Goal: Task Accomplishment & Management: Manage account settings

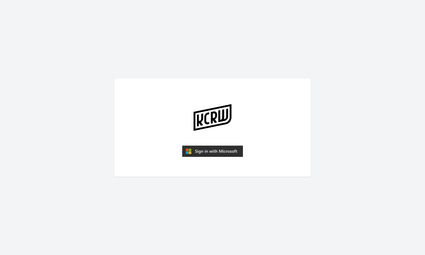
click at [196, 151] on img "submit" at bounding box center [212, 152] width 61 height 12
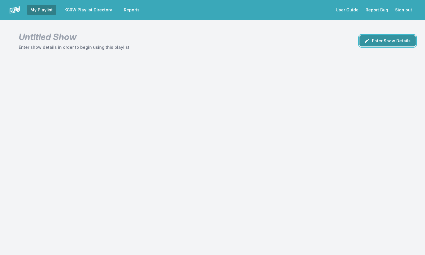
click at [370, 43] on button "Enter Show Details" at bounding box center [387, 40] width 56 height 11
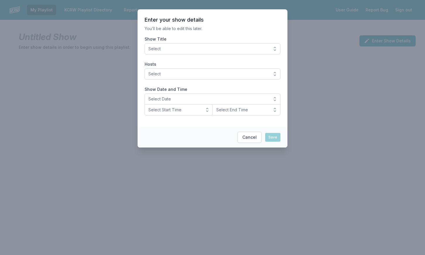
click at [275, 48] on button "Select" at bounding box center [212, 48] width 136 height 11
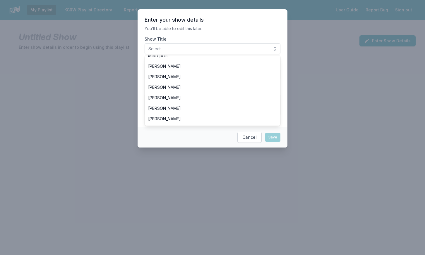
scroll to position [70, 0]
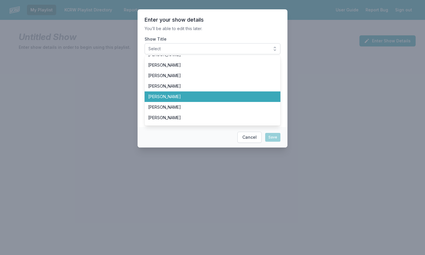
click at [270, 93] on li "[PERSON_NAME]" at bounding box center [212, 97] width 136 height 11
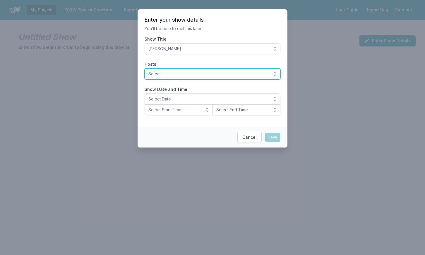
click at [274, 73] on button "Select" at bounding box center [212, 73] width 136 height 11
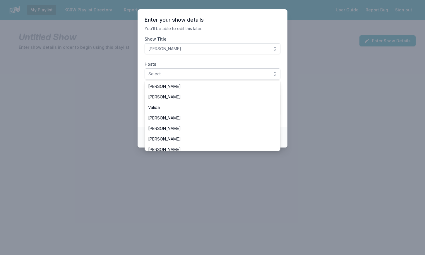
scroll to position [182, 0]
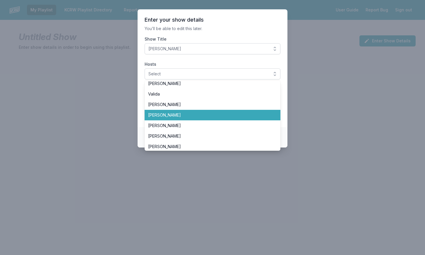
click at [273, 116] on li "[PERSON_NAME]" at bounding box center [212, 115] width 136 height 11
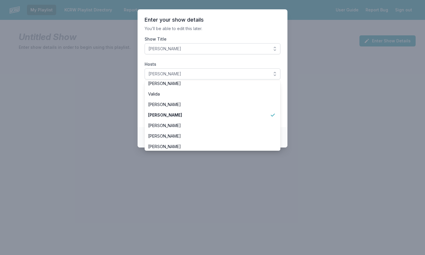
click at [284, 137] on footer "Cancel Save" at bounding box center [212, 137] width 150 height 20
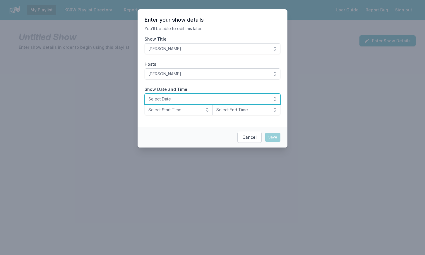
click at [220, 101] on span "Select Date" at bounding box center [208, 99] width 120 height 6
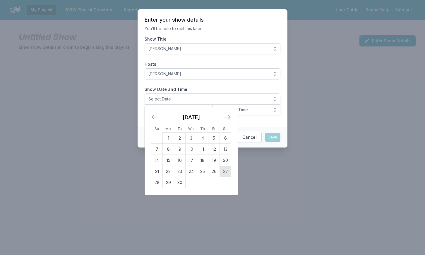
click at [226, 171] on td "27" at bounding box center [225, 171] width 11 height 11
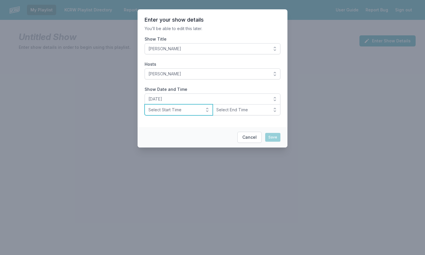
click at [194, 111] on span "Select Start Time" at bounding box center [174, 110] width 52 height 6
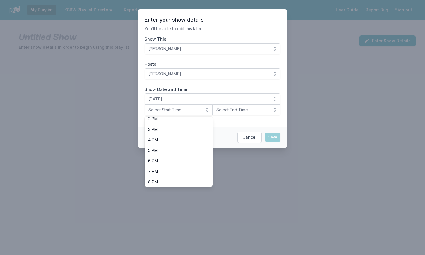
scroll to position [171, 0]
click at [187, 142] on span "6 PM" at bounding box center [175, 142] width 54 height 6
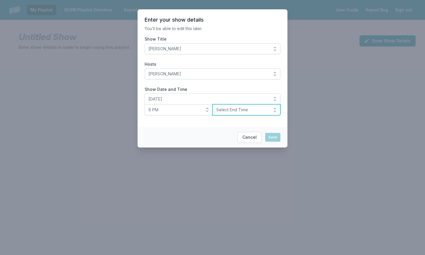
click at [230, 113] on span "Select End Time" at bounding box center [242, 110] width 52 height 6
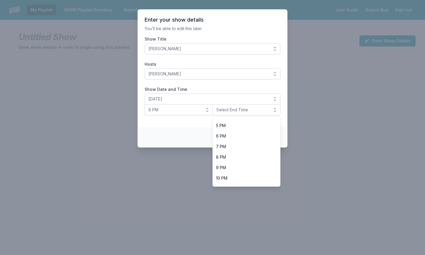
scroll to position [180, 0]
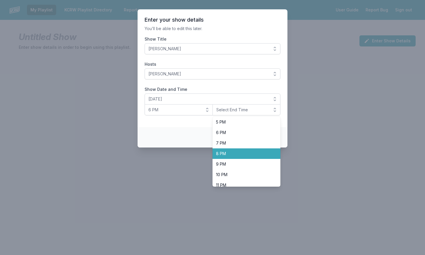
click at [260, 154] on span "8 PM" at bounding box center [243, 154] width 54 height 6
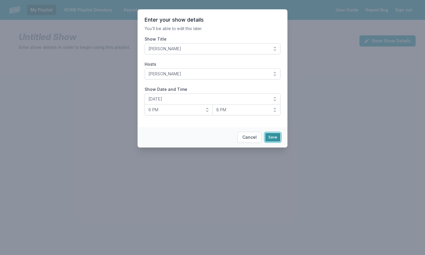
click at [274, 140] on button "Save" at bounding box center [272, 137] width 15 height 9
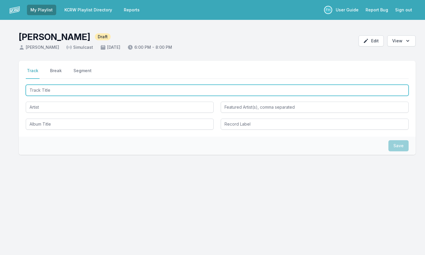
click at [60, 93] on input "Track Title" at bounding box center [217, 90] width 382 height 11
paste input "jöy"
type input "jöy"
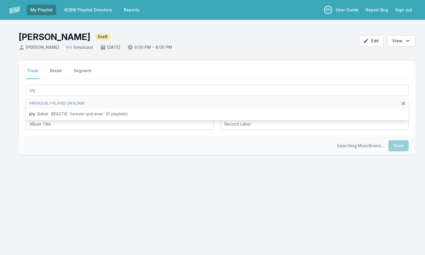
click at [59, 109] on ul "Previously played on KCRW: [PERSON_NAME] BEASTIE forever and ever (0 playlists)" at bounding box center [217, 108] width 382 height 23
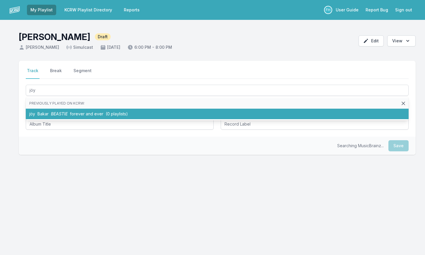
click at [63, 116] on li "[PERSON_NAME] BEASTIE forever and ever (0 playlists)" at bounding box center [217, 114] width 382 height 11
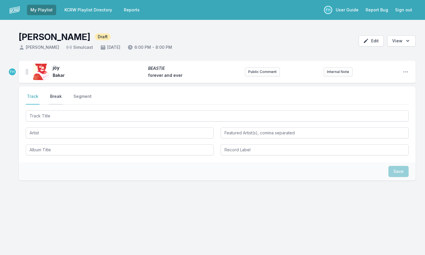
click at [53, 99] on button "Break" at bounding box center [56, 99] width 14 height 11
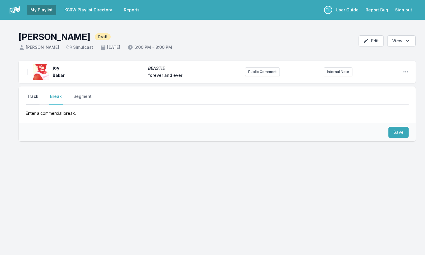
click at [35, 98] on button "Track" at bounding box center [33, 99] width 14 height 11
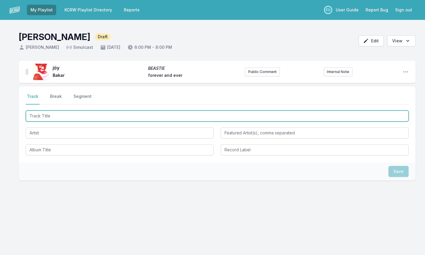
click at [50, 115] on input "Track Title" at bounding box center [217, 116] width 382 height 11
type input "Break Me Down"
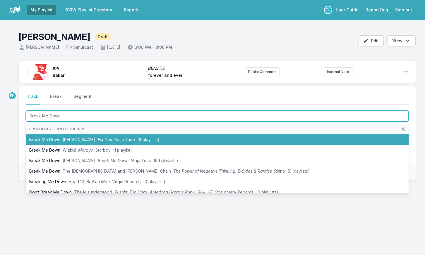
click at [57, 140] on li "Break Me Down [PERSON_NAME] For You Ninja Tune (6 playlists)" at bounding box center [217, 140] width 382 height 11
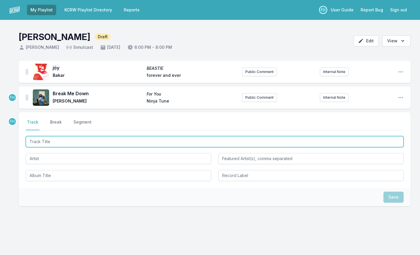
click at [59, 144] on input "Track Title" at bounding box center [215, 141] width 378 height 11
click at [39, 141] on input "Tomadachisa" at bounding box center [215, 141] width 378 height 11
type input "Tomodachisa"
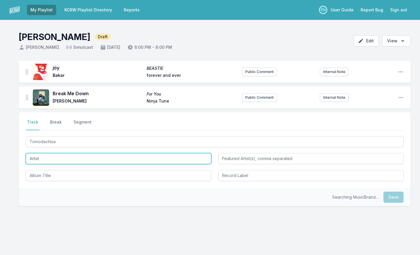
click at [51, 158] on input "Artist" at bounding box center [118, 158] width 185 height 11
click at [55, 158] on input "Artist" at bounding box center [118, 158] width 185 height 11
type input "[PERSON_NAME]"
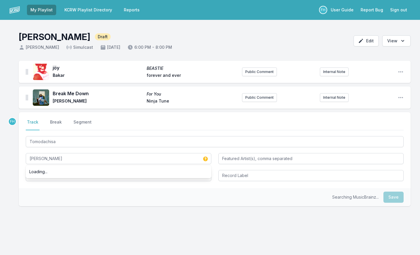
drag, startPoint x: 68, startPoint y: 212, endPoint x: 66, endPoint y: 191, distance: 21.1
click at [68, 212] on div "FH Select a tab Track Break Segment Track Break Segment Tomodachisa [PERSON_NAM…" at bounding box center [215, 178] width 392 height 132
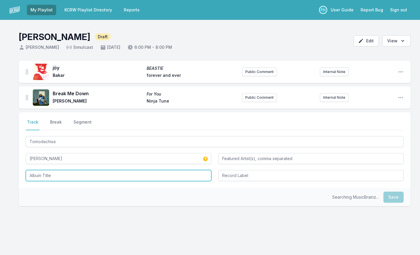
click at [66, 173] on input "Album Title" at bounding box center [118, 175] width 185 height 11
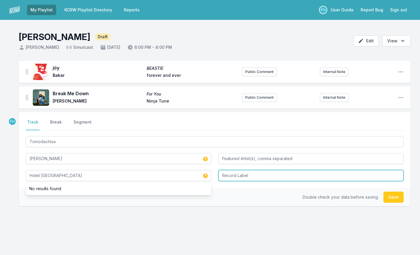
type input "Hotel [GEOGRAPHIC_DATA]"
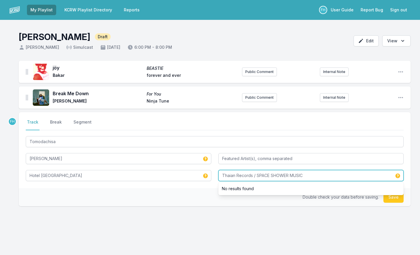
type input "Thaian Records / SPACE SHOWER MUSIC"
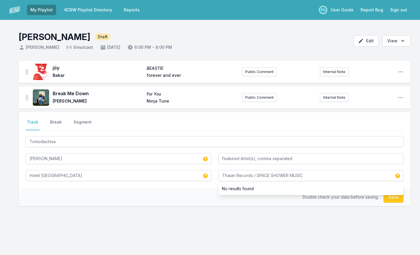
drag, startPoint x: 177, startPoint y: 193, endPoint x: 398, endPoint y: 225, distance: 223.4
click at [177, 193] on div "Double check your data before saving. Save" at bounding box center [215, 197] width 392 height 18
click at [398, 201] on button "Save" at bounding box center [393, 197] width 20 height 11
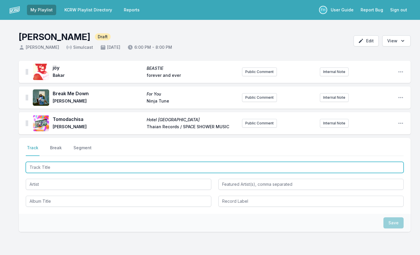
click at [47, 168] on input "Track Title" at bounding box center [215, 167] width 378 height 11
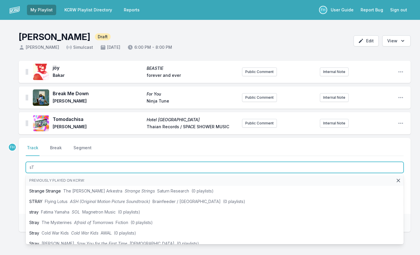
type input "s"
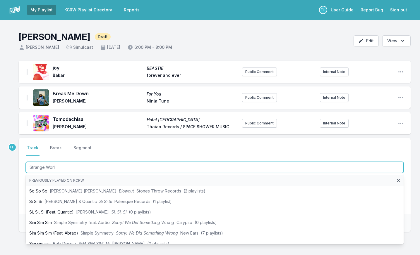
type input "Strange World"
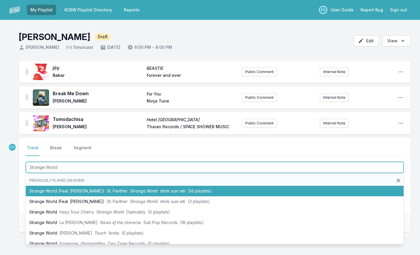
click at [58, 188] on li "Strange World (Feat. [PERSON_NAME]) St. Panther Strange World drink sum wtr (14…" at bounding box center [215, 191] width 378 height 11
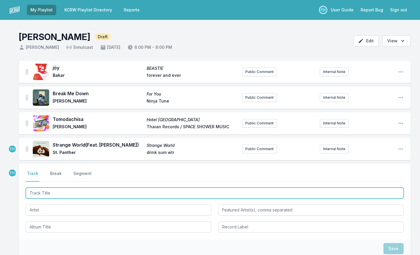
click at [64, 194] on input "Track Title" at bounding box center [215, 193] width 378 height 11
type input "Let Me Love You"
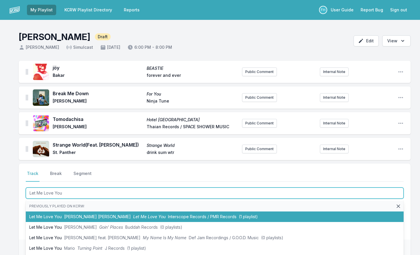
click at [55, 212] on li "Let Me Love You [PERSON_NAME] [PERSON_NAME] Let Me Love You Interscope Records …" at bounding box center [215, 217] width 378 height 11
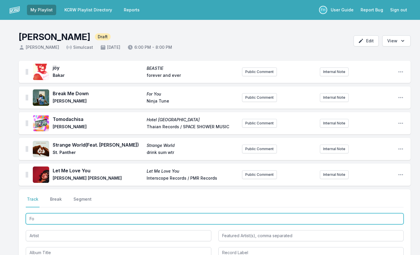
type input "F"
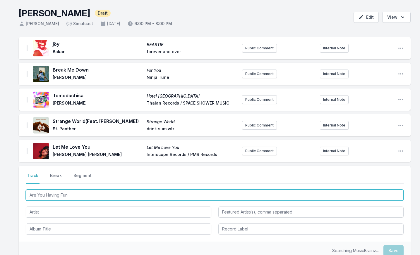
scroll to position [85, 0]
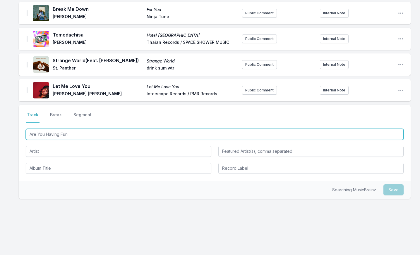
type input "Are You Having Fun"
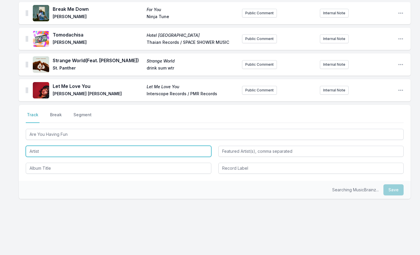
click at [59, 154] on input "Artist" at bounding box center [118, 151] width 185 height 11
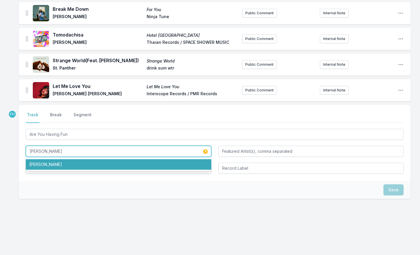
click at [55, 168] on li "[PERSON_NAME]" at bounding box center [118, 164] width 185 height 11
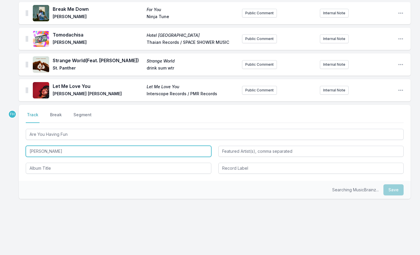
type input "[PERSON_NAME]"
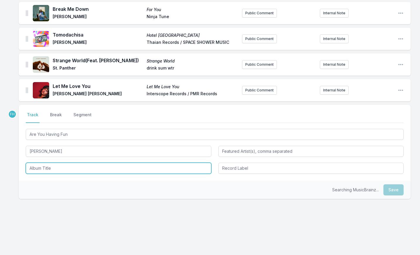
click at [61, 165] on input "Album Title" at bounding box center [118, 168] width 185 height 11
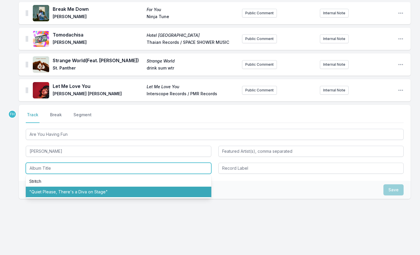
drag, startPoint x: 63, startPoint y: 191, endPoint x: 136, endPoint y: 188, distance: 72.9
click at [68, 191] on li ""Quiet Please, There's a Diva on Stage"" at bounding box center [118, 192] width 185 height 11
type input ""Quiet Please, There's a Diva on Stage""
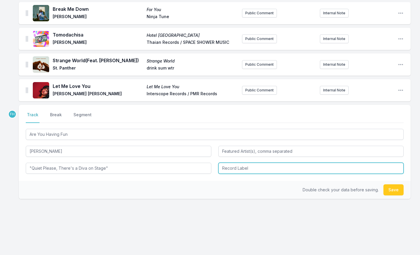
click at [233, 170] on input "Record Label" at bounding box center [310, 168] width 185 height 11
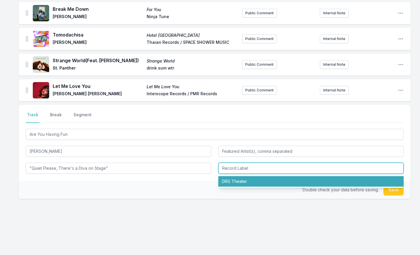
click at [239, 177] on li "DRG Theater" at bounding box center [310, 181] width 185 height 11
type input "DRG Theater"
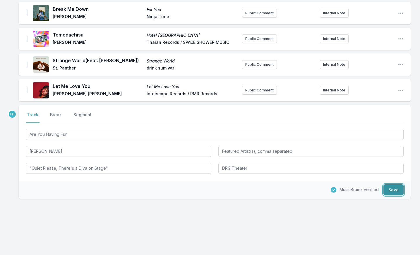
click at [393, 192] on button "Save" at bounding box center [393, 190] width 20 height 11
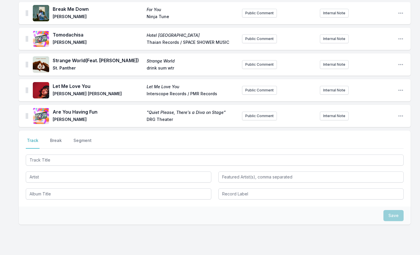
scroll to position [110, 0]
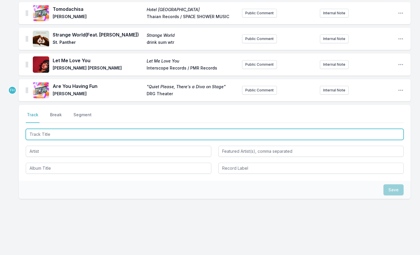
click at [58, 135] on input "Track Title" at bounding box center [215, 134] width 378 height 11
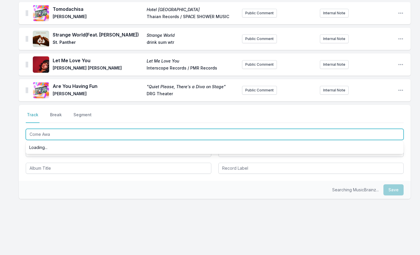
type input "Come Away"
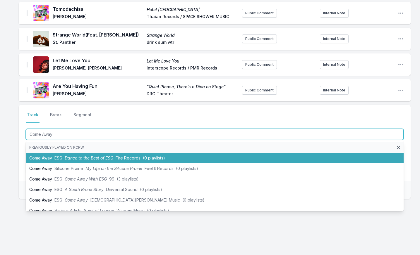
click at [58, 153] on li "Come Away ESG Dance to the Best of ESG Fire Records (0 playlists)" at bounding box center [215, 158] width 378 height 11
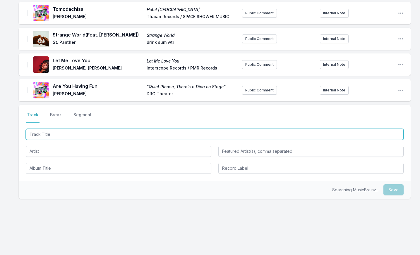
scroll to position [136, 0]
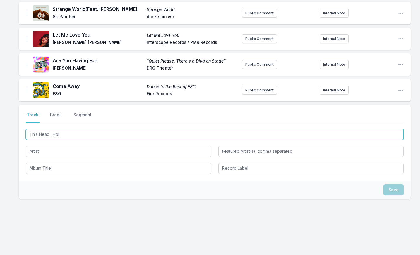
type input "This Head I Hold"
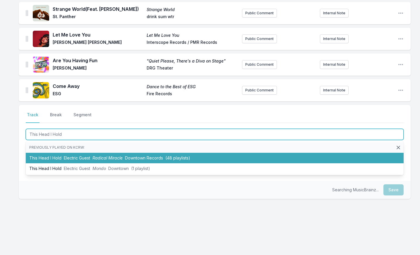
click at [52, 154] on li "This Head I Hold Electric Guest Radical Miracle Downtown Records (48 playlists)" at bounding box center [215, 158] width 378 height 11
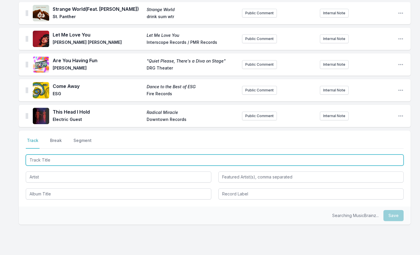
scroll to position [162, 0]
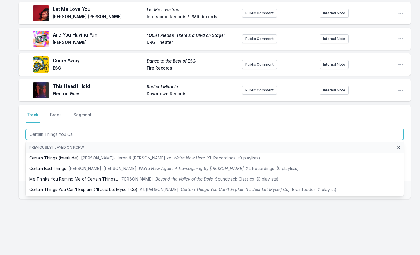
type input "Certain Things You Can"
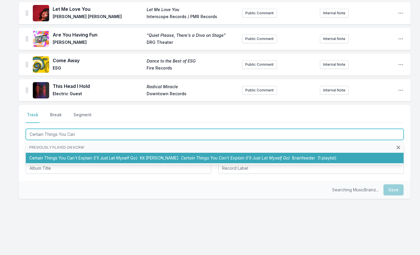
click at [61, 156] on li "Certain Things You Can't Explain (I'll Just Let Myself Go) Kit [PERSON_NAME] Ce…" at bounding box center [215, 158] width 378 height 11
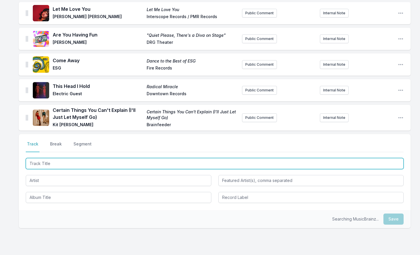
scroll to position [191, 0]
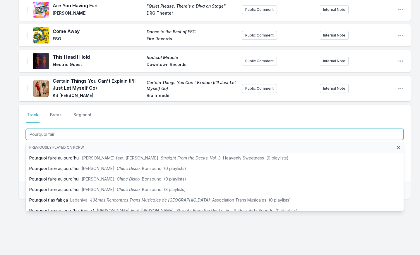
type input "Pourquoi faire"
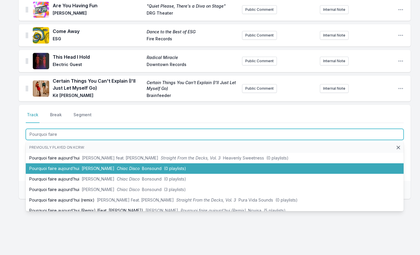
click at [63, 166] on li "Pourquoi faire aujourd’hui [PERSON_NAME] Chiac Disco Bonsound (0 playlists)" at bounding box center [215, 168] width 378 height 11
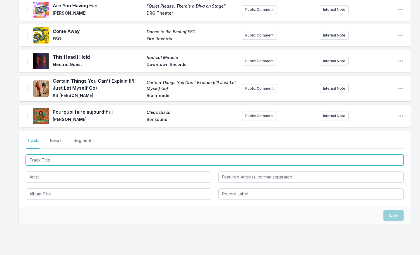
scroll to position [217, 0]
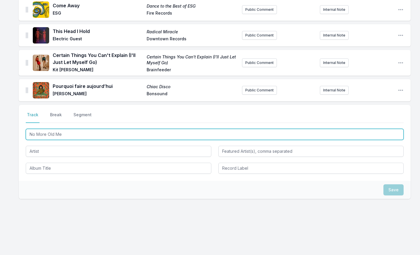
type input "No More Old Men"
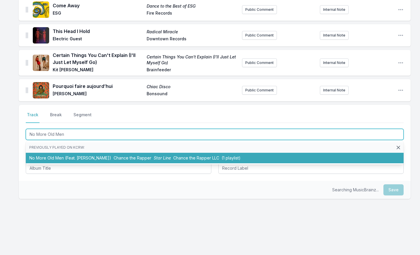
click at [70, 157] on li "No More Old Men (Feat. [PERSON_NAME]) Chance the Rapper Star Line Chance the Ra…" at bounding box center [215, 158] width 378 height 11
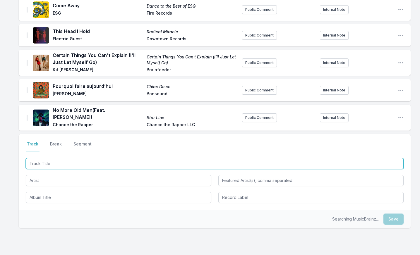
scroll to position [242, 0]
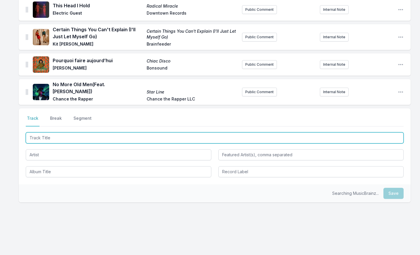
click at [69, 137] on input "Track Title" at bounding box center [215, 137] width 378 height 11
type input "No Time"
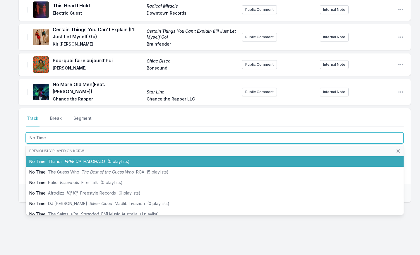
click at [52, 159] on span "Thandii" at bounding box center [55, 161] width 14 height 5
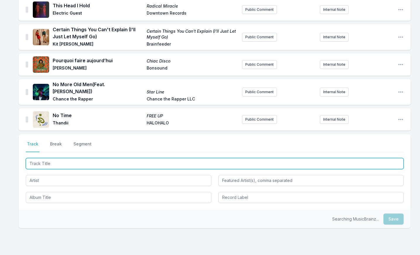
scroll to position [268, 0]
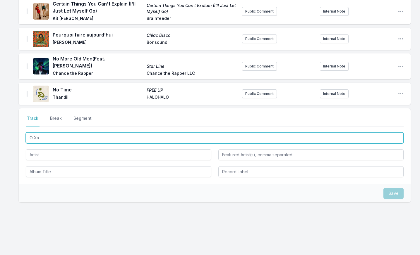
type input "O Xan"
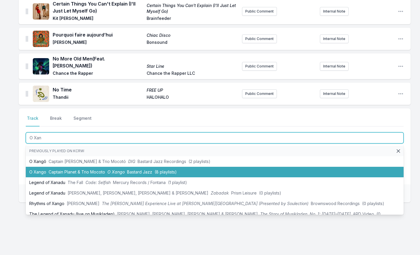
click at [54, 167] on li "O Xango Captain Planet & Trio Mocoto O [PERSON_NAME] Jazz (8 playlists)" at bounding box center [215, 172] width 378 height 11
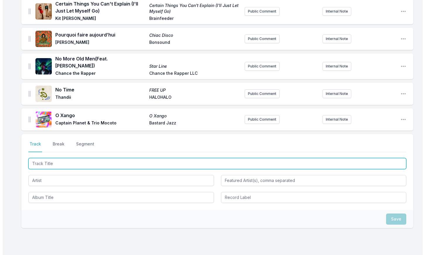
scroll to position [294, 0]
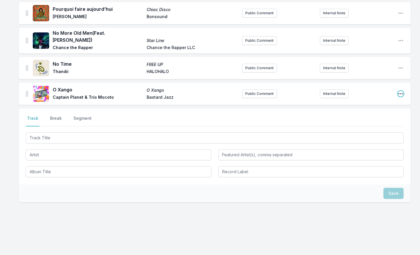
click at [400, 93] on icon "Open playlist item options" at bounding box center [400, 93] width 5 height 1
click at [388, 111] on button "Delete Entry" at bounding box center [371, 116] width 66 height 11
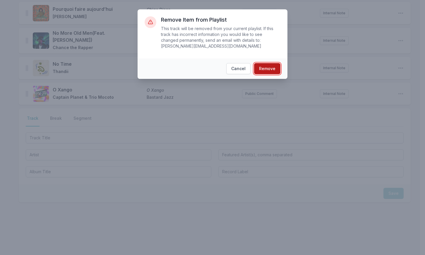
click at [274, 63] on button "Remove" at bounding box center [267, 68] width 26 height 11
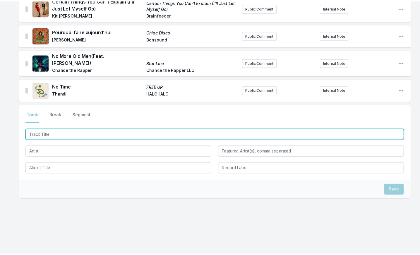
scroll to position [268, 0]
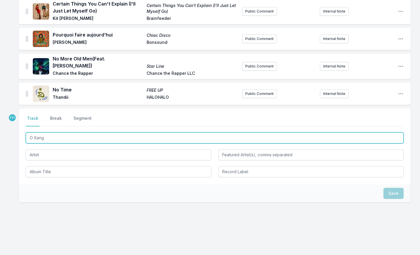
type input "O Xang"
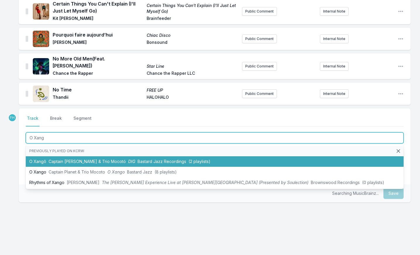
click at [68, 159] on span "Captain [PERSON_NAME] & Trio Mocotó" at bounding box center [87, 161] width 77 height 5
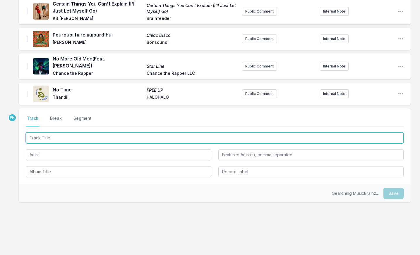
scroll to position [294, 0]
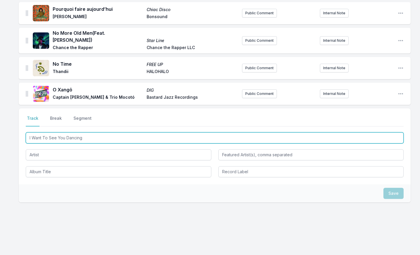
type input "I Want To See You Dancing"
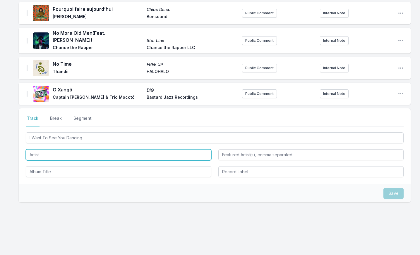
click at [67, 154] on input "Artist" at bounding box center [118, 154] width 185 height 11
type input "[PERSON_NAME]"
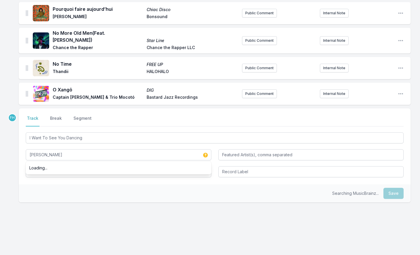
drag, startPoint x: 45, startPoint y: 184, endPoint x: 47, endPoint y: 175, distance: 9.0
click at [46, 185] on div "Searching MusicBrainz... Save" at bounding box center [215, 194] width 392 height 18
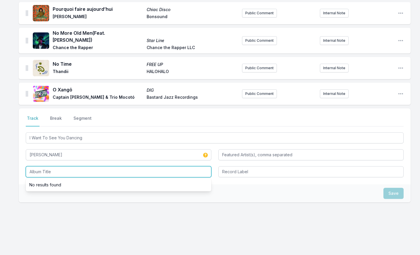
click at [49, 168] on input "Album Title" at bounding box center [118, 171] width 185 height 11
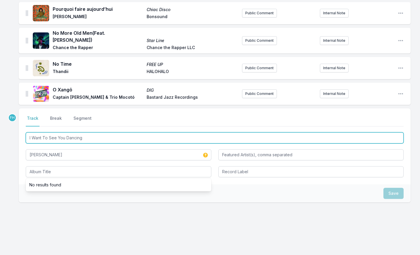
drag, startPoint x: 85, startPoint y: 135, endPoint x: 24, endPoint y: 131, distance: 61.0
click at [24, 131] on div "Select a tab Track Break Segment Track Break Segment I Want To See You Dancing …" at bounding box center [215, 146] width 392 height 76
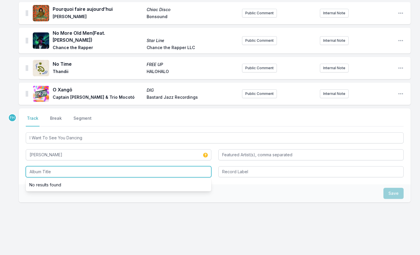
paste input "I Want To See You Dancing"
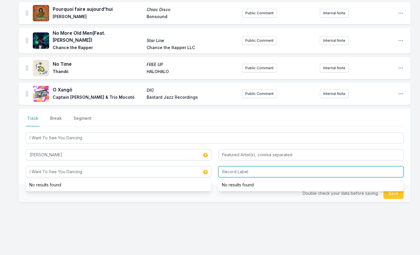
click at [275, 172] on input "Record Label" at bounding box center [310, 171] width 185 height 11
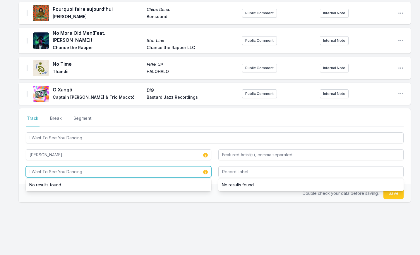
drag, startPoint x: 86, startPoint y: 170, endPoint x: -14, endPoint y: 166, distance: 99.8
type input "Keep the Violence Down - The Statril Years"
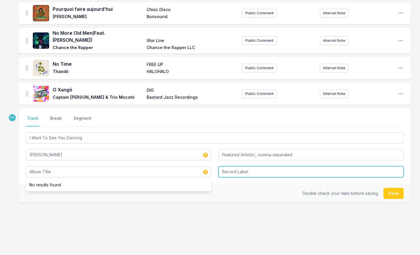
type input "Keep the Violence Down - The Statril Years"
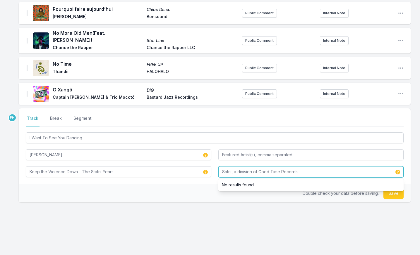
type input "Satril, a division of Good Time Records"
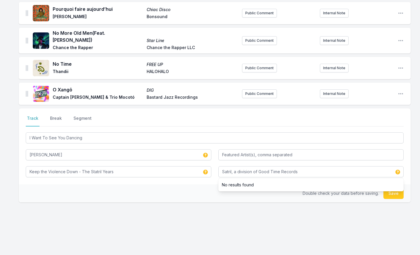
drag, startPoint x: 163, startPoint y: 191, endPoint x: 422, endPoint y: 204, distance: 259.7
click at [169, 193] on div "Double check your data before saving. Save" at bounding box center [215, 194] width 392 height 18
click at [399, 194] on button "Save" at bounding box center [393, 193] width 20 height 11
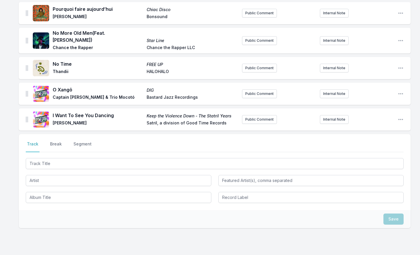
scroll to position [320, 0]
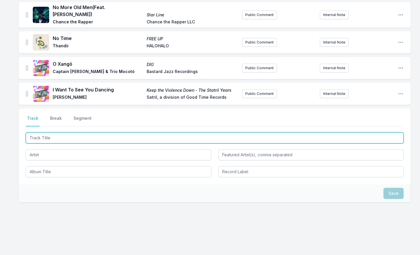
click at [57, 138] on input "Track Title" at bounding box center [215, 137] width 378 height 11
type input "La Ceiba"
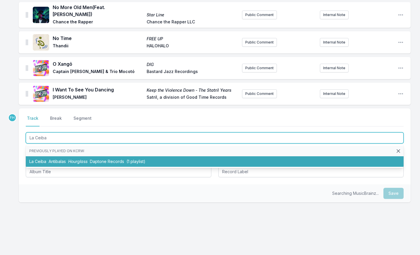
click at [57, 156] on li "La Ceiba Antibalas Hourglass Daptone Records (1 playlist)" at bounding box center [215, 161] width 378 height 11
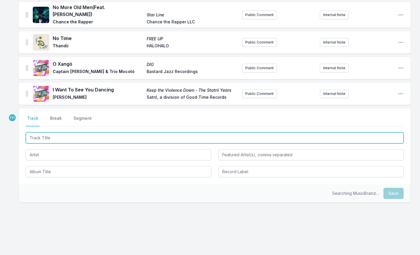
scroll to position [345, 0]
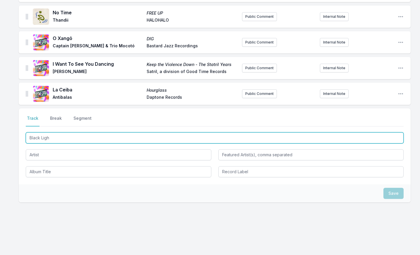
type input "Black Light"
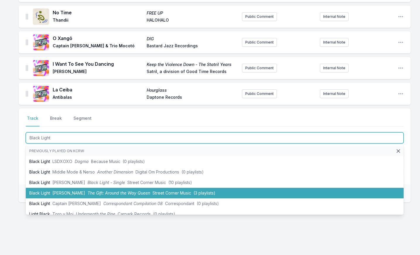
click at [59, 188] on li "Black Light [PERSON_NAME] The Gift: Around the Way Queen Street Corner Music (3…" at bounding box center [215, 193] width 378 height 11
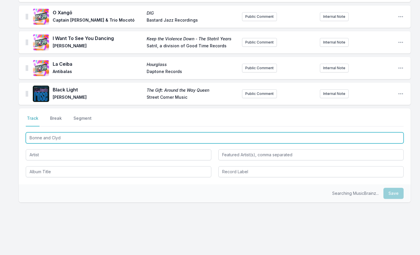
click at [39, 135] on input "Bonne and Clyd" at bounding box center [215, 137] width 378 height 11
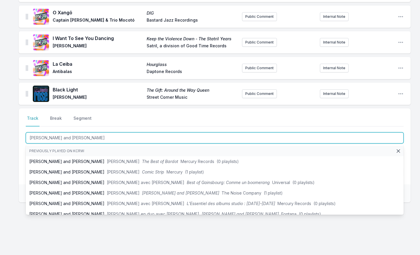
click at [68, 136] on input "[PERSON_NAME] and [PERSON_NAME]" at bounding box center [215, 137] width 378 height 11
type input "[PERSON_NAME] and [PERSON_NAME]"
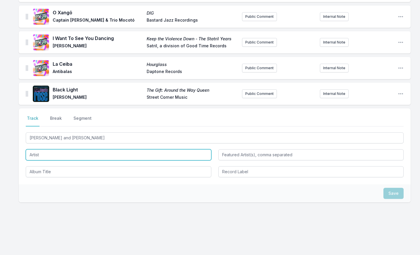
click at [51, 152] on input "Artist" at bounding box center [118, 154] width 185 height 11
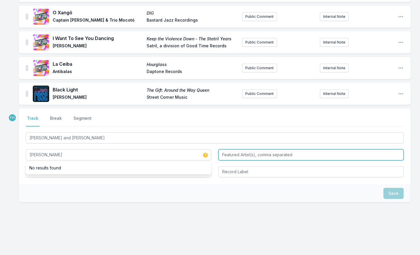
type input "[PERSON_NAME]"
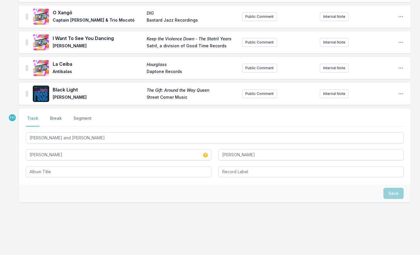
click at [64, 176] on div "Select a tab Track Break Segment Track Break Segment [PERSON_NAME] and [PERSON_…" at bounding box center [215, 146] width 392 height 76
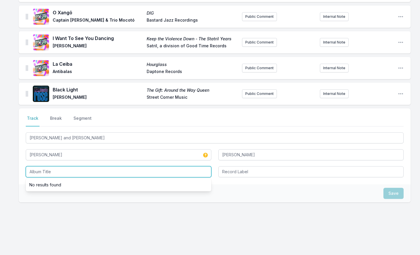
click at [65, 170] on input "Album Title" at bounding box center [118, 171] width 185 height 11
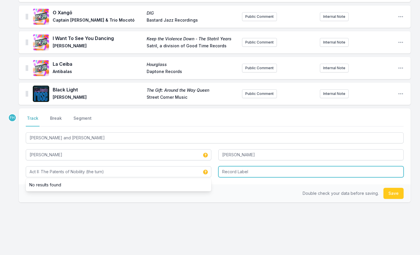
type input "Act II: The Patents of Nobility (the turn)"
type input "Roc Nation Distribution"
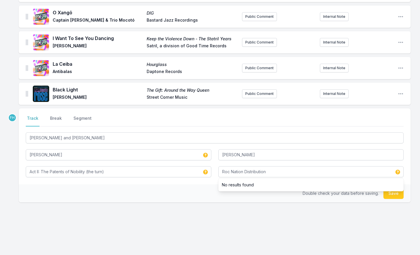
drag, startPoint x: 173, startPoint y: 186, endPoint x: 231, endPoint y: 200, distance: 59.4
click at [174, 187] on div "Double check your data before saving. Save" at bounding box center [215, 194] width 392 height 18
click at [387, 191] on button "Save" at bounding box center [393, 193] width 20 height 11
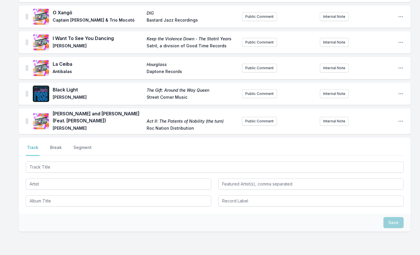
scroll to position [400, 0]
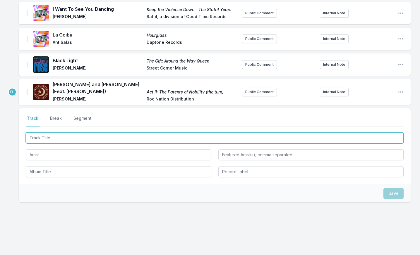
click at [49, 136] on input "Track Title" at bounding box center [215, 137] width 378 height 11
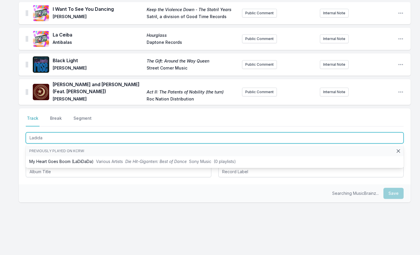
type input "Ladida"
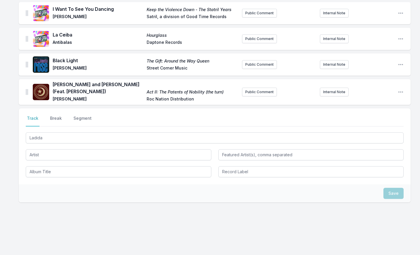
click at [65, 144] on div "Ladida" at bounding box center [215, 154] width 378 height 46
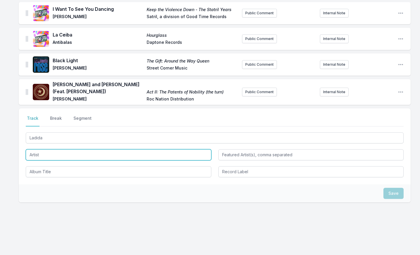
click at [62, 152] on input "Artist" at bounding box center [118, 154] width 185 height 11
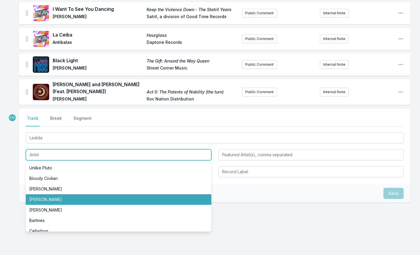
click at [67, 194] on li "[PERSON_NAME]" at bounding box center [118, 199] width 185 height 11
type input "[PERSON_NAME]"
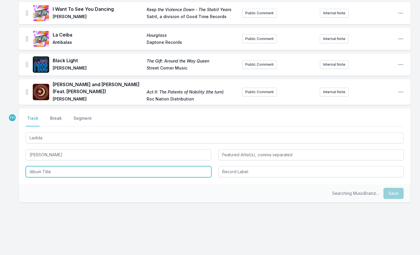
click at [74, 168] on input "Album Title" at bounding box center [118, 171] width 185 height 11
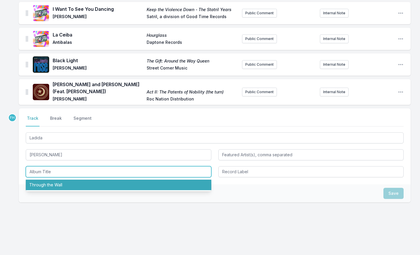
click at [64, 180] on li "Through the Wall" at bounding box center [118, 185] width 185 height 11
type input "Through the Wall"
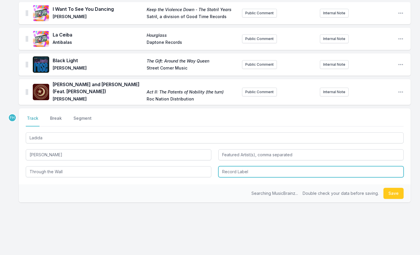
click at [241, 170] on input "Record Label" at bounding box center [310, 171] width 185 height 11
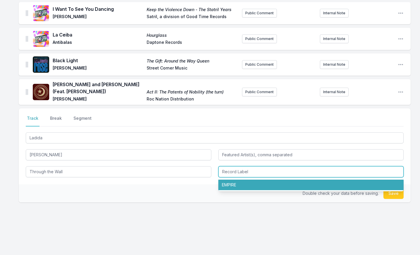
drag, startPoint x: 243, startPoint y: 180, endPoint x: 376, endPoint y: 194, distance: 133.8
click at [244, 180] on li "EMPIRE" at bounding box center [310, 185] width 185 height 11
type input "EMPIRE"
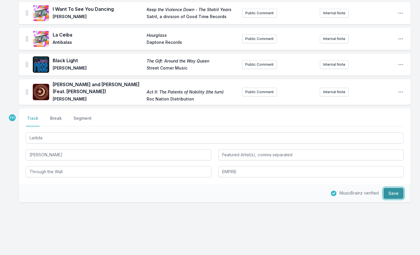
click at [389, 188] on button "Save" at bounding box center [393, 193] width 20 height 11
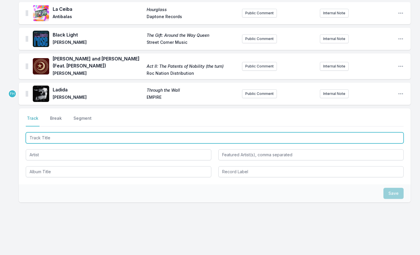
click at [65, 136] on input "Track Title" at bounding box center [215, 137] width 378 height 11
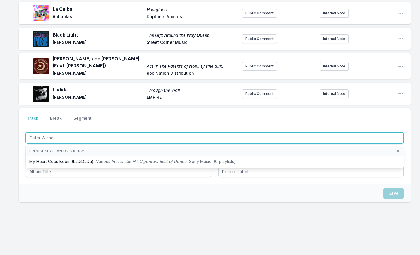
type input "Outer Wishes"
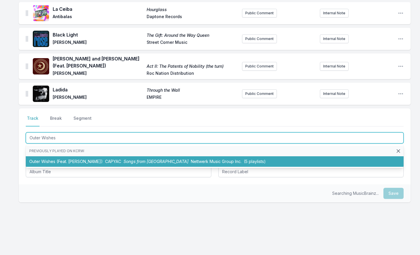
click at [41, 158] on li "Outer Wishes (Feat. [PERSON_NAME]) CAPYAC Songs from Celestial City Nettwerk Mu…" at bounding box center [215, 161] width 378 height 11
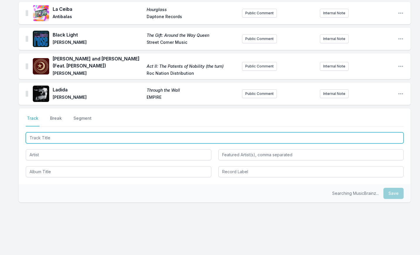
scroll to position [452, 0]
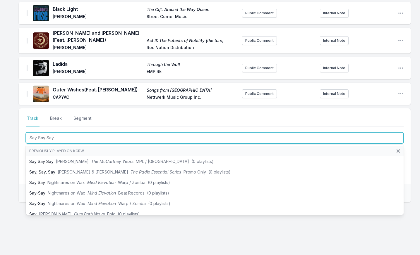
type input "Say Say Say"
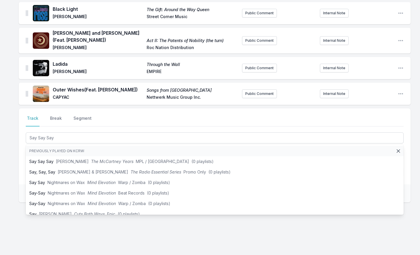
click at [19, 162] on div "Select a tab Track Break Segment Track Break Segment Say Say Say Previously pla…" at bounding box center [215, 146] width 392 height 76
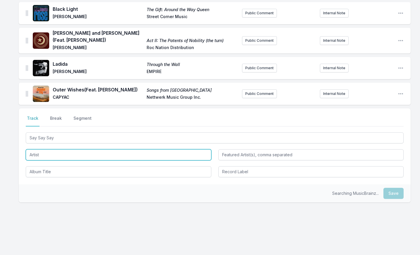
click at [52, 153] on input "Artist" at bounding box center [118, 154] width 185 height 11
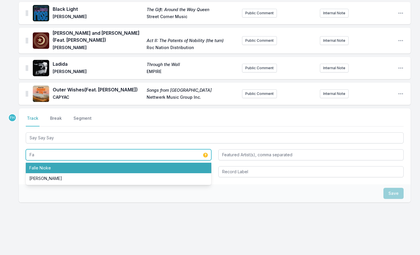
click at [46, 165] on li "Falle Nioke" at bounding box center [118, 168] width 185 height 11
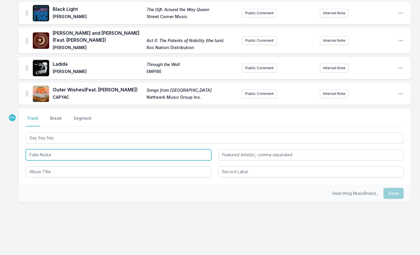
type input "Falle Nioke"
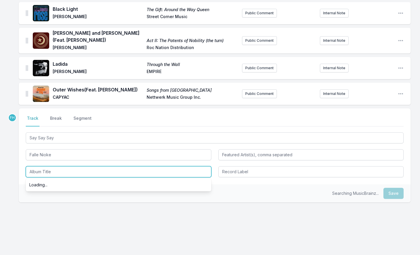
click at [72, 169] on input "Album Title" at bounding box center [118, 171] width 185 height 11
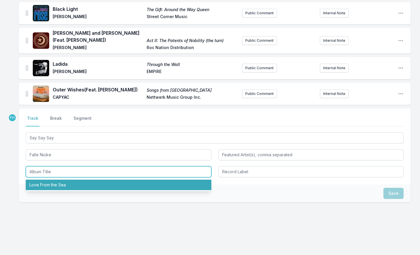
click at [72, 180] on li "Love From the Sea" at bounding box center [118, 185] width 185 height 11
type input "Love From the Sea"
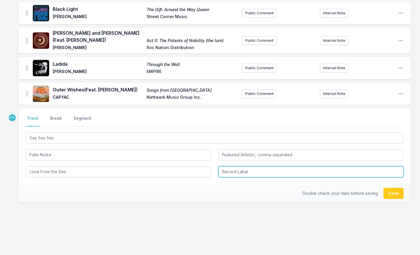
drag, startPoint x: 234, startPoint y: 168, endPoint x: 238, endPoint y: 172, distance: 5.6
click at [234, 167] on input "Record Label" at bounding box center [310, 171] width 185 height 11
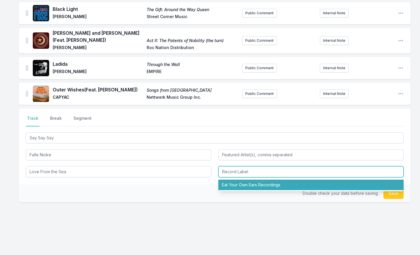
click at [241, 181] on li "Eat Your Own Ears Recordings" at bounding box center [310, 185] width 185 height 11
type input "Eat Your Own Ears Recordings"
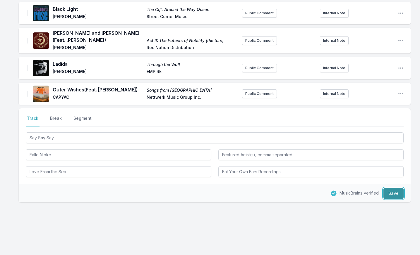
click at [393, 190] on button "Save" at bounding box center [393, 193] width 20 height 11
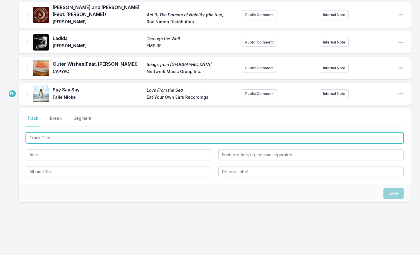
click at [38, 138] on input "Track Title" at bounding box center [215, 137] width 378 height 11
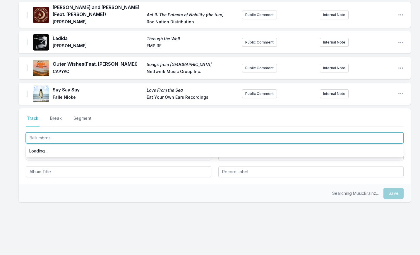
type input "Ballumbrosio"
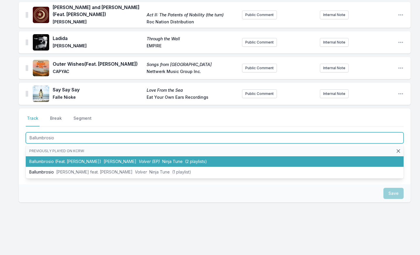
click at [47, 156] on li "Ballumbrosio (Feat. [PERSON_NAME]) [PERSON_NAME] Volver (EP) Ninja Tune (2 play…" at bounding box center [215, 161] width 378 height 11
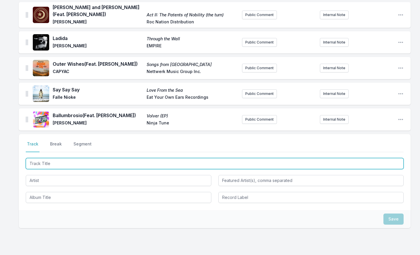
scroll to position [507, 0]
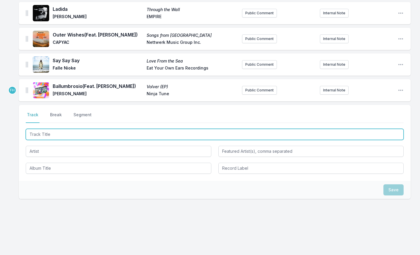
click at [42, 137] on input "Track Title" at bounding box center [215, 134] width 378 height 11
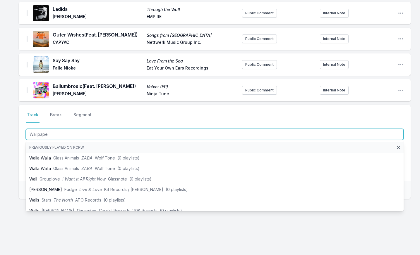
type input "Wallpaper"
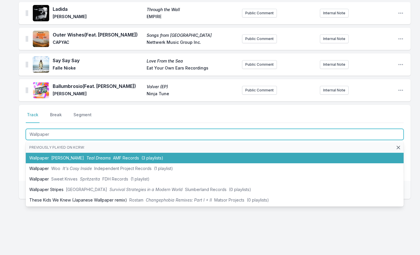
click at [53, 155] on li "Wallpaper [PERSON_NAME] Teal Dreams AMF Records (3 playlists)" at bounding box center [215, 158] width 378 height 11
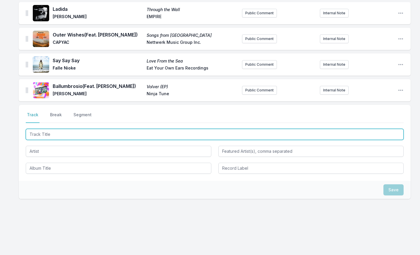
scroll to position [533, 0]
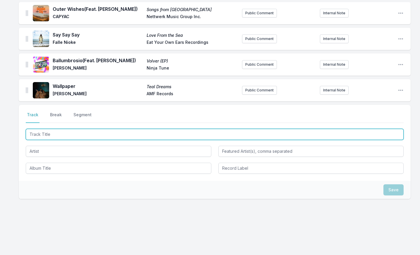
click at [44, 136] on input "Track Title" at bounding box center [215, 134] width 378 height 11
type input "Son of a Preacher Man"
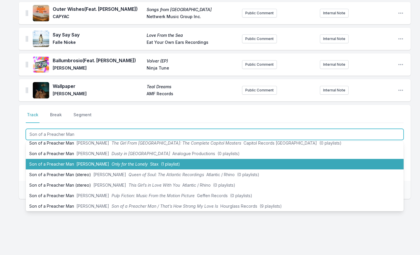
scroll to position [117, 0]
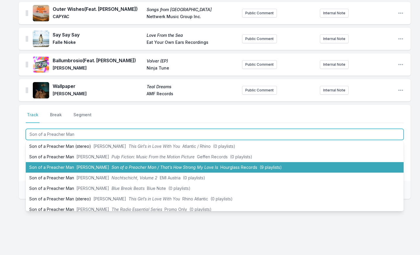
click at [52, 168] on li "Son of a Preacher Man [PERSON_NAME] Son of a Preacher Man / That’s How Strong M…" at bounding box center [215, 167] width 378 height 11
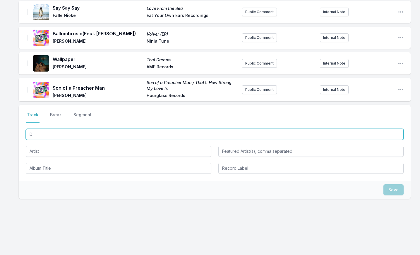
scroll to position [0, 0]
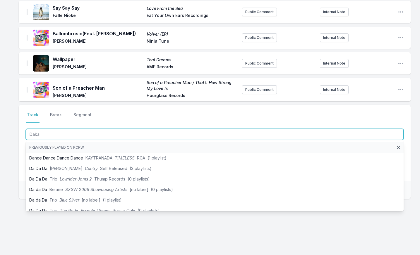
type input "[PERSON_NAME]"
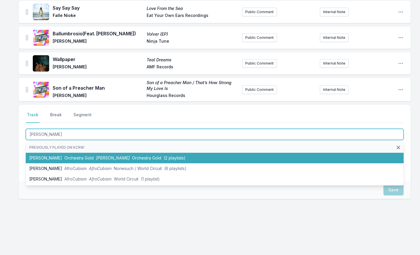
click at [54, 154] on li "[PERSON_NAME] Orchestra Gold [PERSON_NAME] Orchestra Gold (2 playlists)" at bounding box center [215, 158] width 378 height 11
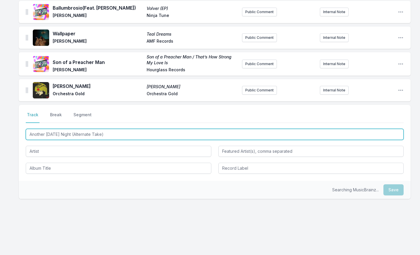
type input "Another [DATE] Night (Alternate Take)"
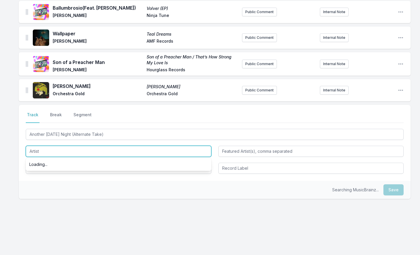
click at [42, 153] on input "Artist" at bounding box center [118, 151] width 185 height 11
type input "[PERSON_NAME]"
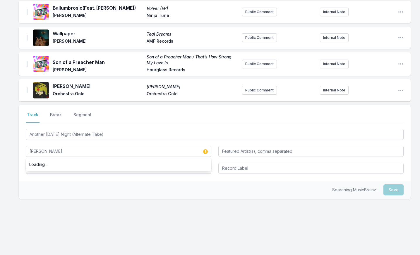
click at [90, 175] on div "Select a tab Track Break Segment Track Break Segment Another [DATE] Night (Alte…" at bounding box center [215, 143] width 392 height 76
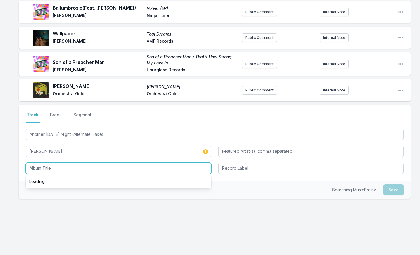
click at [87, 169] on input "Album Title" at bounding box center [118, 168] width 185 height 11
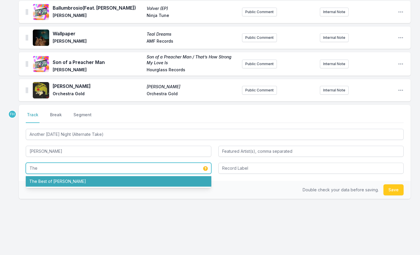
drag, startPoint x: 87, startPoint y: 178, endPoint x: 182, endPoint y: 188, distance: 95.9
click at [87, 178] on li "The Best of [PERSON_NAME]" at bounding box center [118, 181] width 185 height 11
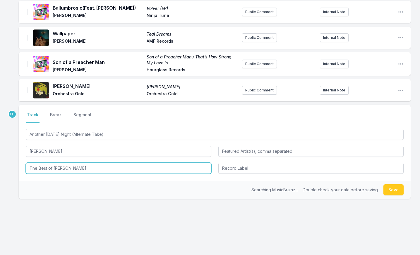
type input "The Best of [PERSON_NAME]"
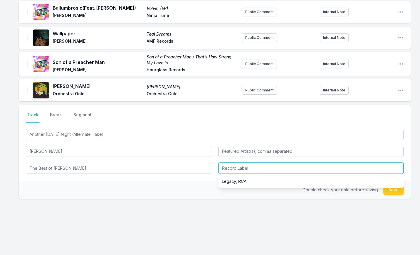
click at [253, 165] on input "Record Label" at bounding box center [310, 168] width 185 height 11
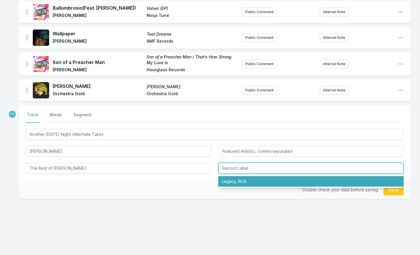
drag, startPoint x: 254, startPoint y: 177, endPoint x: 309, endPoint y: 186, distance: 54.9
click at [256, 178] on li "Legacy, RCA" at bounding box center [310, 181] width 185 height 11
type input "Legacy, RCA"
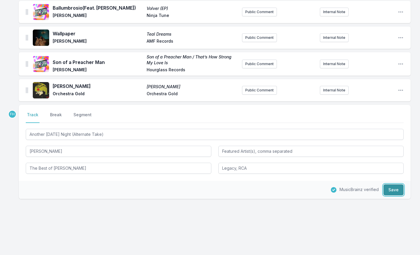
click at [389, 189] on button "Save" at bounding box center [393, 190] width 20 height 11
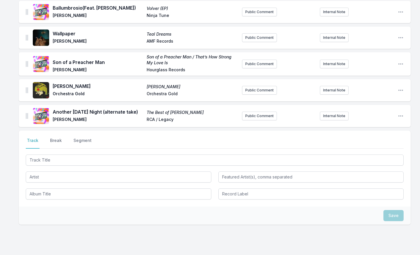
scroll to position [611, 0]
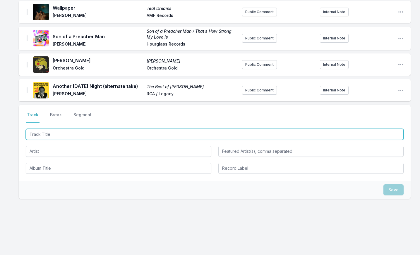
click at [54, 136] on input "Track Title" at bounding box center [215, 134] width 378 height 11
type input "My Just Luck"
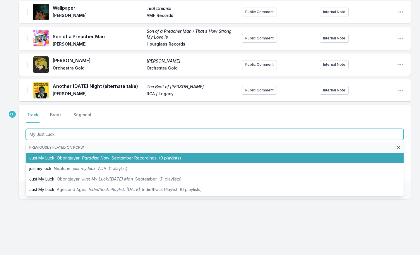
click at [70, 154] on li "Just My Luck Obongjayar Paradise Now September Recordings (0 playlists)" at bounding box center [215, 158] width 378 height 11
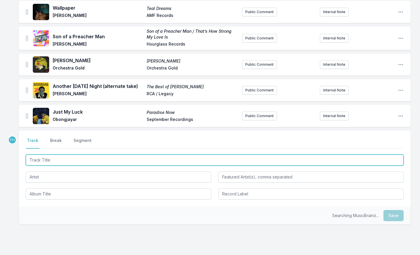
scroll to position [637, 0]
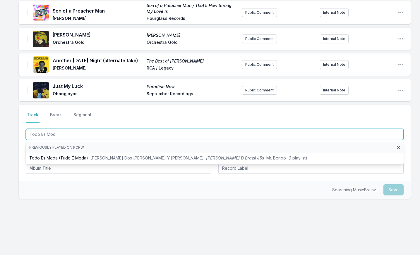
type input "Todo Es Moda"
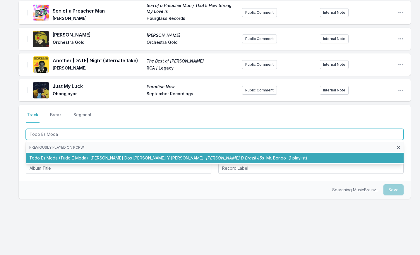
click at [69, 156] on li "Todo Es Moda (Tudo É Moda) [PERSON_NAME] Dos [PERSON_NAME] Y [PERSON_NAME] [PER…" at bounding box center [215, 158] width 378 height 11
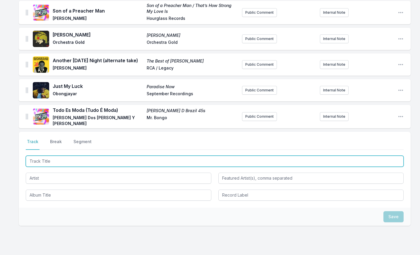
scroll to position [662, 0]
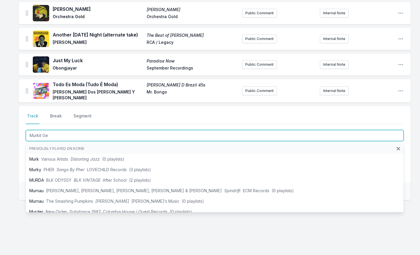
type input "Murkit Gem"
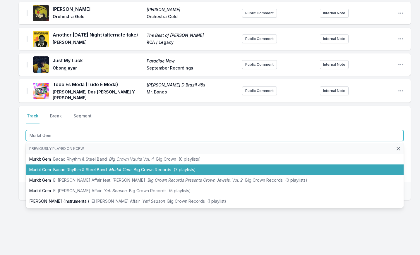
click at [58, 167] on span "Bacao Rhythm & Steel Band" at bounding box center [80, 169] width 54 height 5
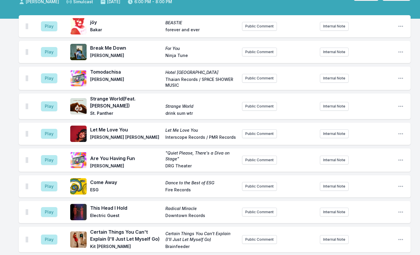
scroll to position [0, 0]
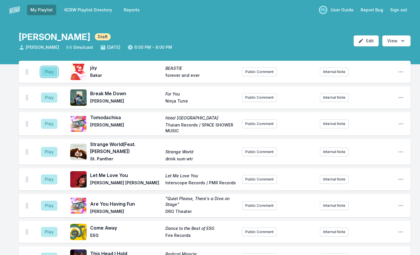
click at [43, 75] on button "Play" at bounding box center [49, 72] width 16 height 10
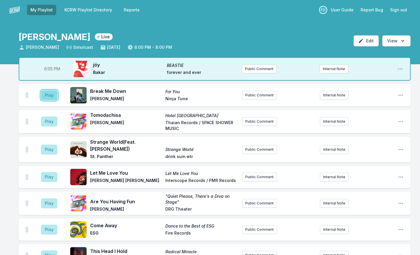
click at [49, 93] on button "Play" at bounding box center [49, 95] width 16 height 10
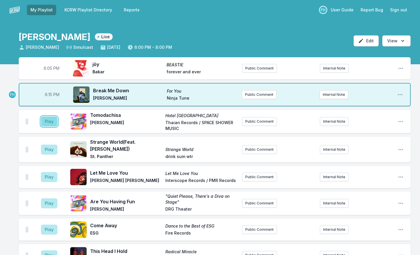
click at [50, 121] on button "Play" at bounding box center [49, 122] width 16 height 10
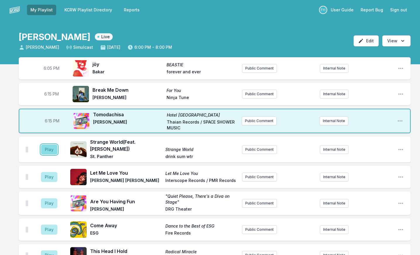
click at [49, 149] on button "Play" at bounding box center [49, 150] width 16 height 10
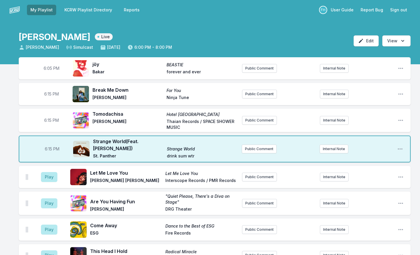
click at [50, 95] on span "6:15 PM" at bounding box center [51, 94] width 15 height 6
click at [50, 95] on input "18:15" at bounding box center [51, 94] width 33 height 11
click at [46, 94] on input "18:15" at bounding box center [51, 94] width 33 height 11
type input "18:08"
click at [49, 120] on span "6:15 PM" at bounding box center [51, 121] width 15 height 6
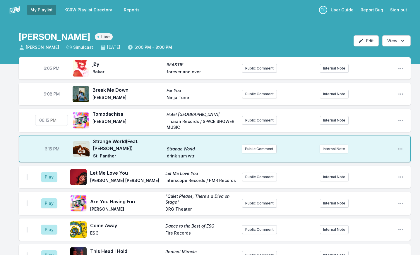
click at [49, 120] on input "18:15" at bounding box center [51, 120] width 33 height 11
type input "18:11"
click at [49, 151] on span "6:15 PM" at bounding box center [52, 149] width 15 height 6
click at [40, 173] on aside "Play" at bounding box center [49, 177] width 33 height 19
click at [49, 178] on button "Play" at bounding box center [49, 177] width 16 height 10
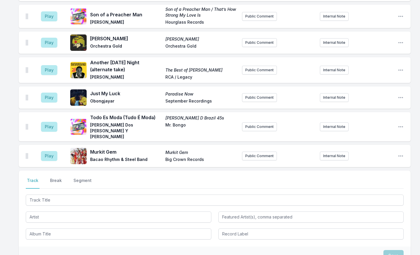
scroll to position [661, 0]
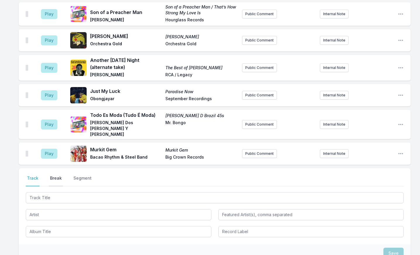
click at [59, 175] on button "Break" at bounding box center [56, 180] width 14 height 11
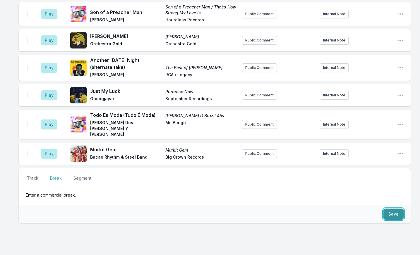
click at [393, 209] on button "Save" at bounding box center [393, 214] width 20 height 11
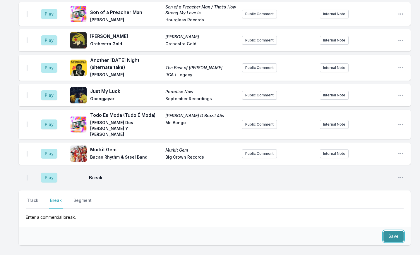
scroll to position [683, 0]
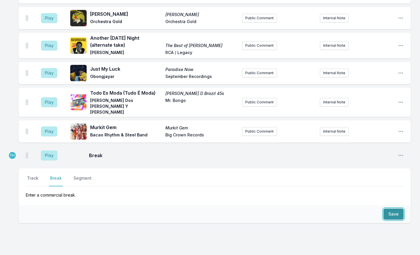
click at [392, 209] on button "Save" at bounding box center [393, 214] width 20 height 11
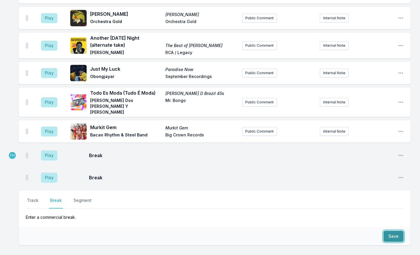
scroll to position [705, 0]
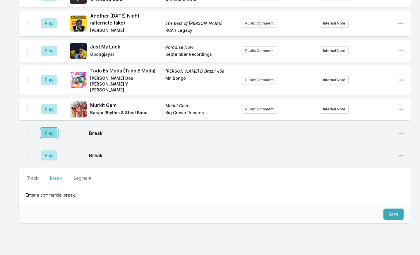
click at [54, 128] on button "Play" at bounding box center [49, 133] width 16 height 10
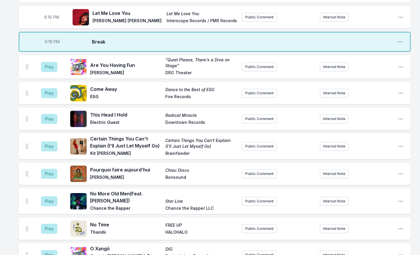
scroll to position [91, 0]
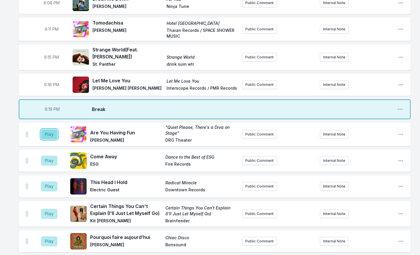
click at [54, 137] on button "Play" at bounding box center [49, 135] width 16 height 10
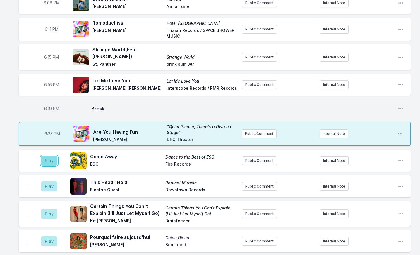
click at [53, 158] on button "Play" at bounding box center [49, 161] width 16 height 10
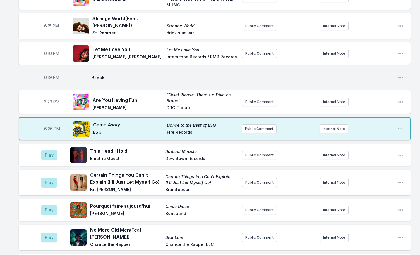
scroll to position [179, 0]
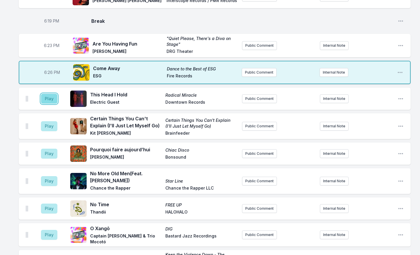
click at [51, 103] on button "Play" at bounding box center [49, 99] width 16 height 10
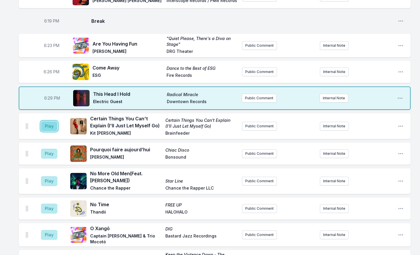
click at [45, 127] on button "Play" at bounding box center [49, 126] width 16 height 10
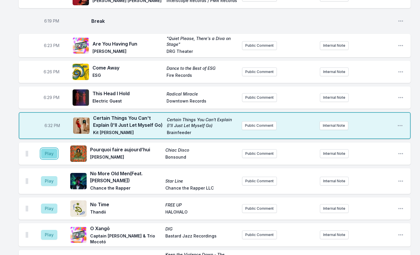
click at [45, 153] on button "Play" at bounding box center [49, 154] width 16 height 10
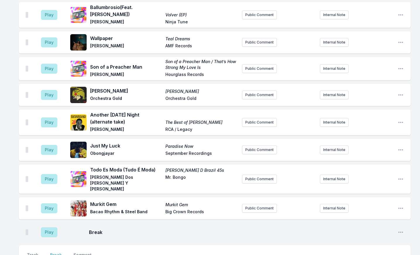
scroll to position [714, 0]
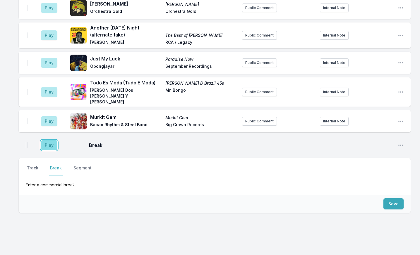
click at [51, 140] on button "Play" at bounding box center [49, 145] width 16 height 10
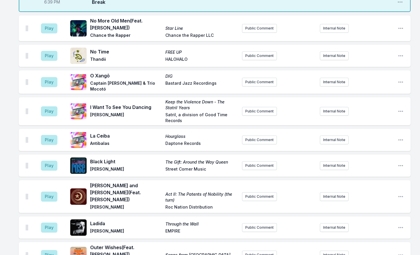
scroll to position [305, 0]
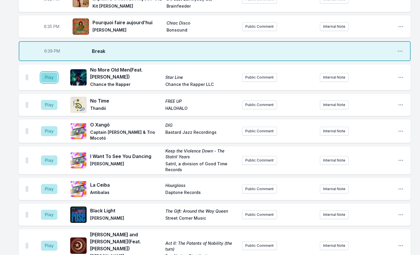
click at [50, 77] on button "Play" at bounding box center [49, 78] width 16 height 10
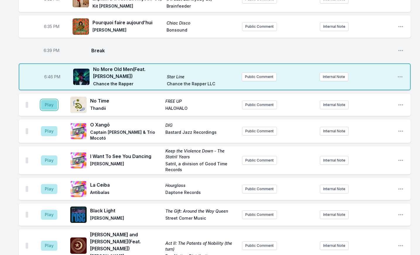
click at [51, 105] on button "Play" at bounding box center [49, 105] width 16 height 10
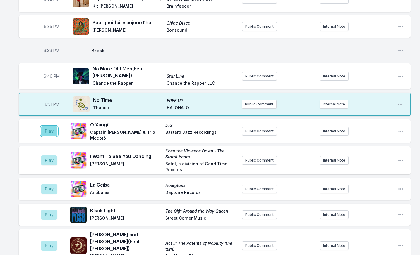
click at [54, 131] on button "Play" at bounding box center [49, 131] width 16 height 10
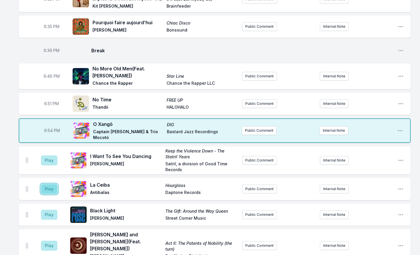
click at [49, 185] on button "Play" at bounding box center [49, 189] width 16 height 10
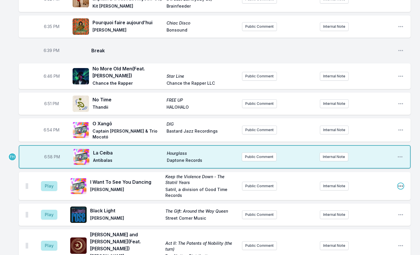
click at [398, 186] on icon "Open playlist item options" at bounding box center [400, 186] width 6 height 6
click at [367, 217] on button "Delete Entry" at bounding box center [371, 219] width 66 height 11
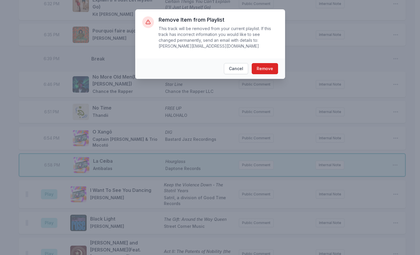
scroll to position [301, 0]
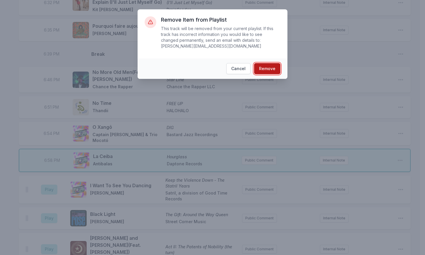
click at [269, 64] on button "Remove" at bounding box center [267, 68] width 26 height 11
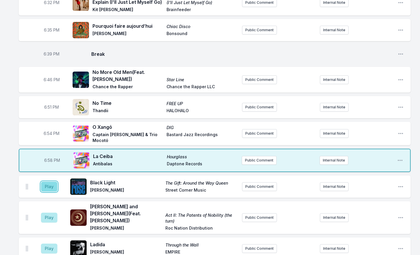
click at [48, 185] on button "Play" at bounding box center [49, 187] width 16 height 10
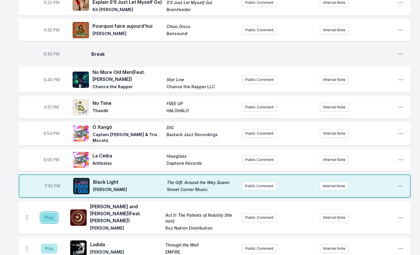
click at [44, 214] on button "Play" at bounding box center [49, 218] width 16 height 10
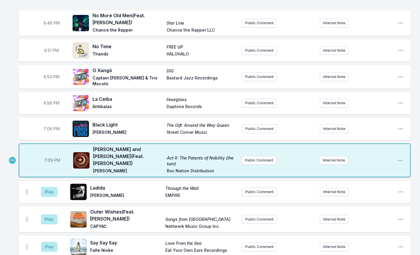
scroll to position [360, 0]
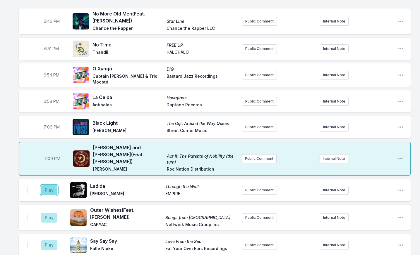
click at [47, 185] on button "Play" at bounding box center [49, 190] width 16 height 10
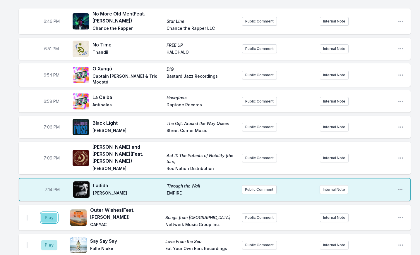
click at [48, 213] on button "Play" at bounding box center [49, 218] width 16 height 10
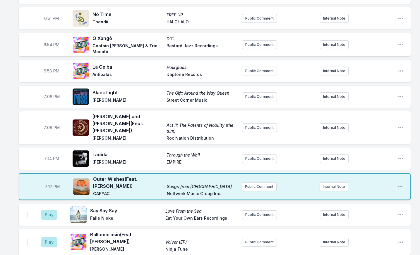
scroll to position [418, 0]
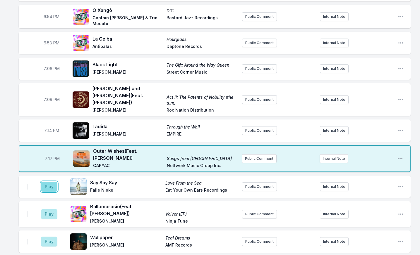
click at [48, 182] on button "Play" at bounding box center [49, 187] width 16 height 10
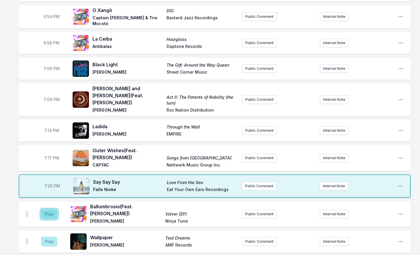
click at [50, 209] on button "Play" at bounding box center [49, 214] width 16 height 10
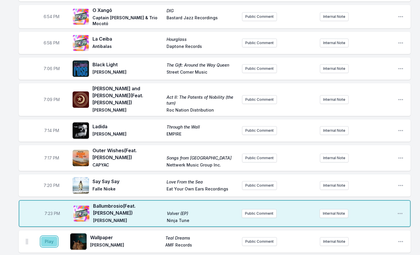
click at [55, 237] on button "Play" at bounding box center [49, 242] width 16 height 10
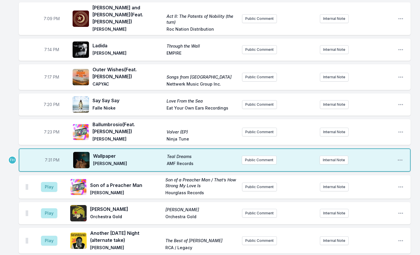
scroll to position [506, 0]
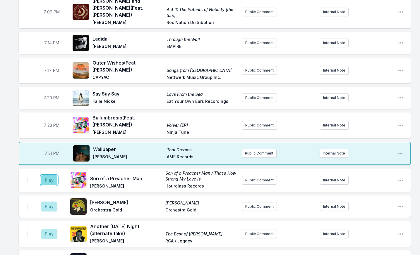
click at [45, 175] on button "Play" at bounding box center [49, 180] width 16 height 10
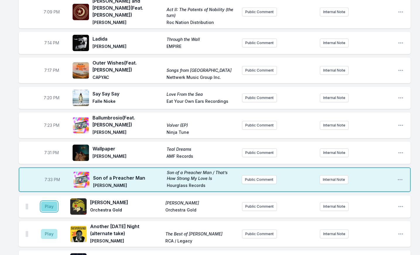
click at [54, 202] on button "Play" at bounding box center [49, 207] width 16 height 10
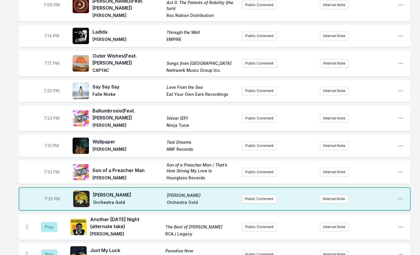
scroll to position [565, 0]
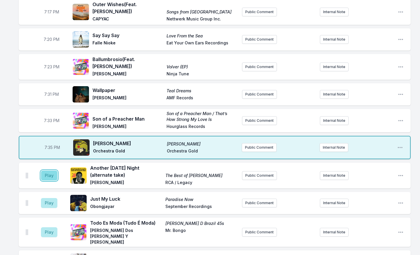
click at [54, 171] on button "Play" at bounding box center [49, 176] width 16 height 10
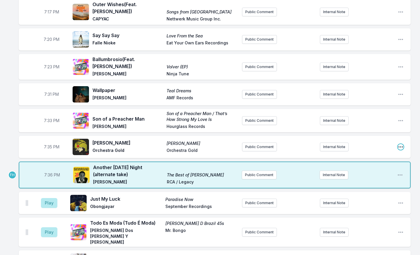
click at [402, 144] on icon "Open playlist item options" at bounding box center [400, 147] width 6 height 6
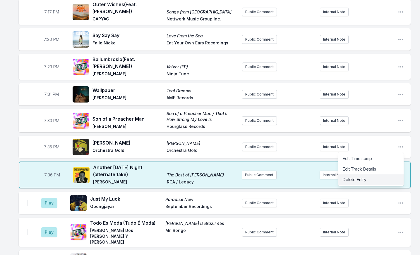
click at [366, 175] on button "Delete Entry" at bounding box center [371, 180] width 66 height 11
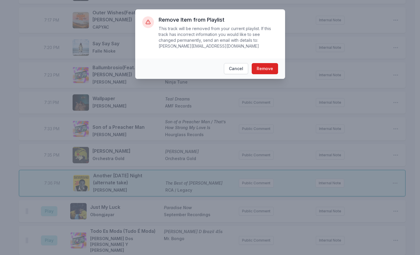
scroll to position [561, 0]
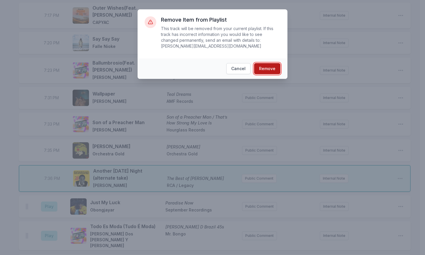
click at [273, 64] on button "Remove" at bounding box center [267, 68] width 26 height 11
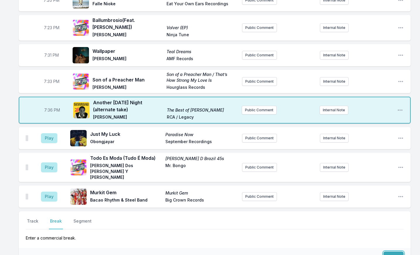
scroll to position [649, 0]
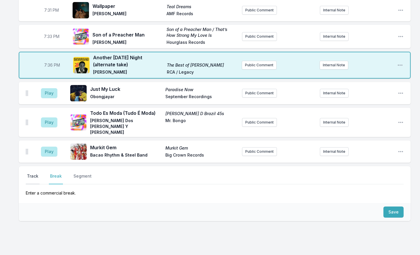
click at [35, 173] on button "Track" at bounding box center [33, 178] width 14 height 11
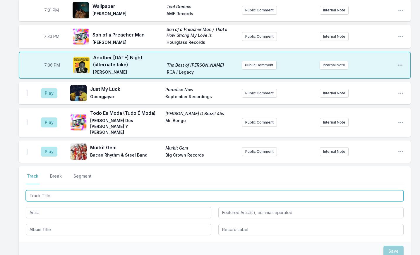
click at [52, 190] on input "Track Title" at bounding box center [215, 195] width 378 height 11
type input "i fought the law"
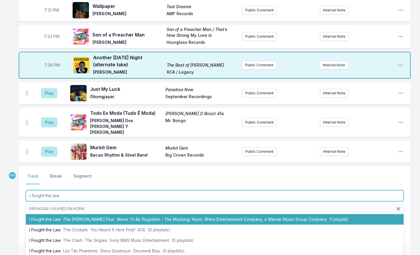
click at [86, 217] on span "The [PERSON_NAME] Four" at bounding box center [88, 219] width 51 height 5
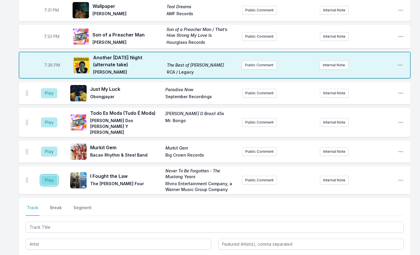
click at [52, 175] on button "Play" at bounding box center [49, 180] width 16 height 10
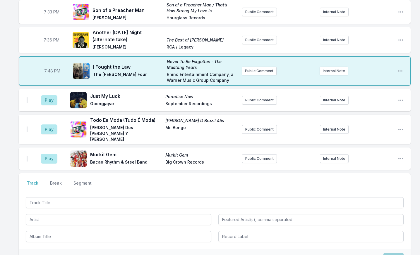
scroll to position [707, 0]
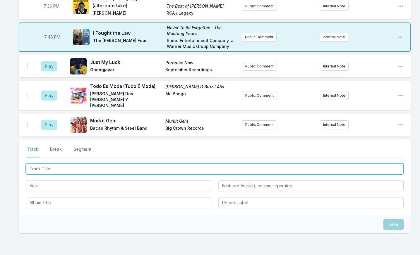
click at [47, 163] on input "Track Title" at bounding box center [215, 168] width 378 height 11
type input "Baby You Can Drive My Car (Senior Citizens Mix)"
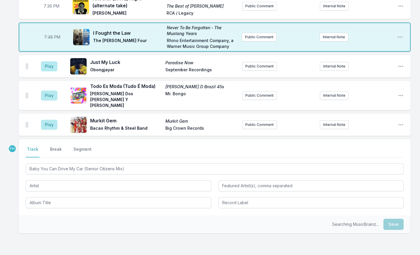
click at [45, 216] on div "Searching MusicBrainz... Save" at bounding box center [215, 225] width 392 height 18
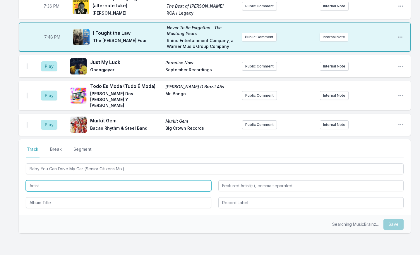
click at [42, 180] on input "Artist" at bounding box center [118, 185] width 185 height 11
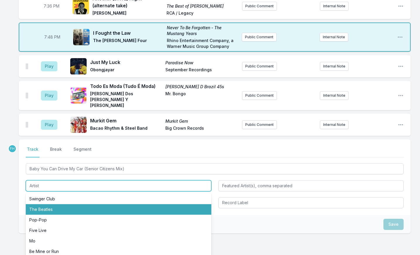
click at [46, 204] on li "The Beatles" at bounding box center [118, 209] width 185 height 11
type input "The Beatles"
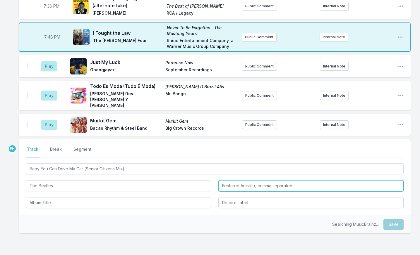
click at [244, 180] on input "Featured Artist(s), comma separated" at bounding box center [310, 185] width 185 height 11
type input "Senior Citizens"
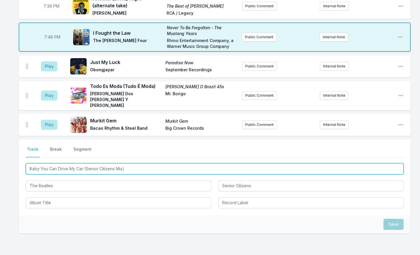
drag, startPoint x: 137, startPoint y: 157, endPoint x: 33, endPoint y: 152, distance: 103.9
click at [30, 145] on div "Select a tab Track Break Segment Track Break Segment Baby You Can Drive My Car …" at bounding box center [215, 177] width 392 height 76
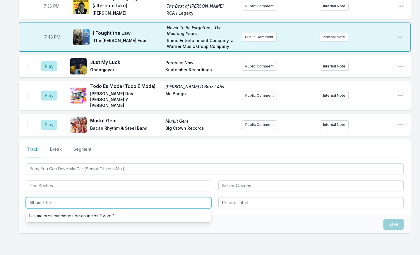
click at [50, 197] on input "Album Title" at bounding box center [118, 202] width 185 height 11
paste input "Baby You Can Drive My Car (Senior Citizens Mix)"
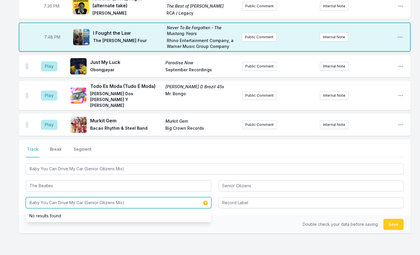
type input "Baby You Can Drive My Car (Senior Citizens Mix)"
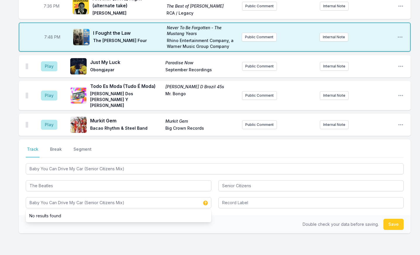
click at [276, 194] on div "Select a tab Track Break Segment Track Break Segment Baby You Can Drive My Car …" at bounding box center [215, 177] width 392 height 76
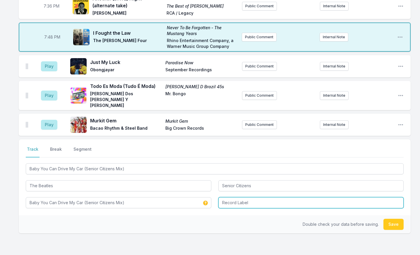
click at [270, 197] on input "Record Label" at bounding box center [310, 202] width 185 height 11
type input "PROMO"
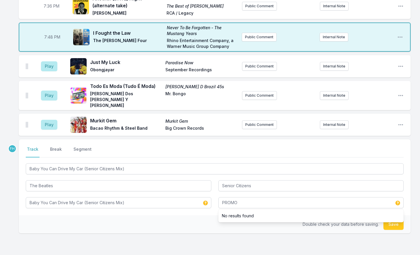
click at [207, 219] on div "Double check your data before saving. Save" at bounding box center [215, 225] width 392 height 18
click at [399, 219] on button "Save" at bounding box center [393, 224] width 20 height 11
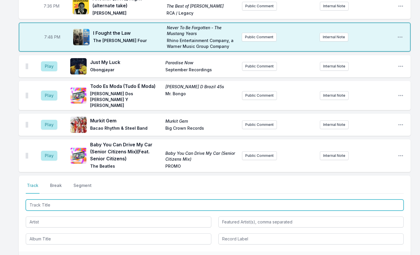
click at [48, 200] on input "Track Title" at bounding box center [215, 205] width 378 height 11
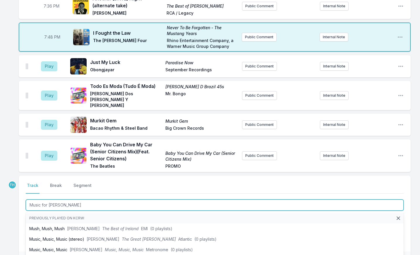
type input "Music for [PERSON_NAME]"
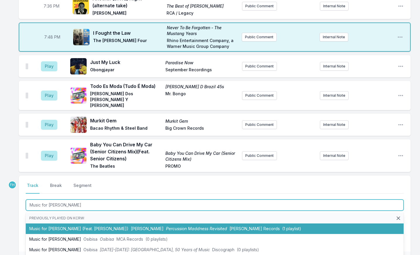
click at [85, 224] on li "Music for [PERSON_NAME] (Feat. [PERSON_NAME]) [PERSON_NAME] Percussion Maddness…" at bounding box center [215, 229] width 378 height 11
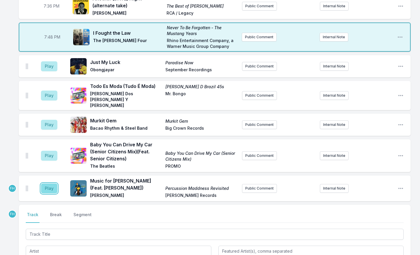
click at [51, 184] on button "Play" at bounding box center [49, 189] width 16 height 10
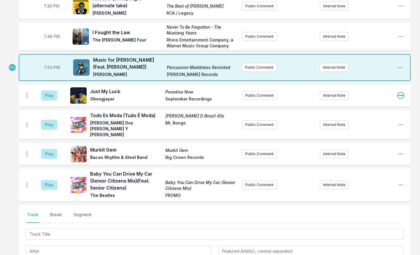
click at [402, 93] on icon "Open playlist item options" at bounding box center [400, 96] width 6 height 6
click at [372, 124] on button "Delete Entry" at bounding box center [371, 128] width 66 height 11
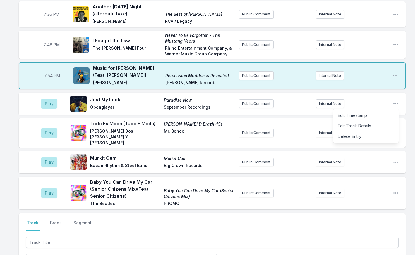
scroll to position [704, 0]
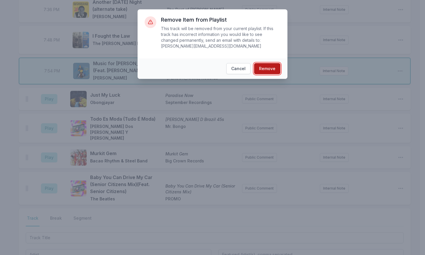
click at [268, 63] on button "Remove" at bounding box center [267, 68] width 26 height 11
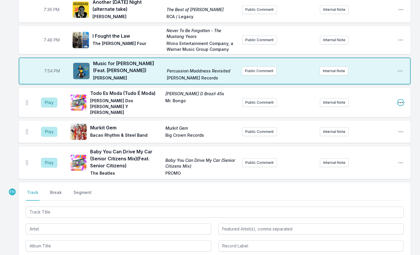
click at [399, 102] on icon "Open playlist item options" at bounding box center [400, 102] width 5 height 1
click at [373, 130] on button "Delete Entry" at bounding box center [371, 135] width 66 height 11
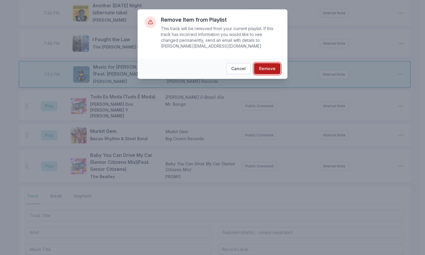
click at [271, 63] on button "Remove" at bounding box center [267, 68] width 26 height 11
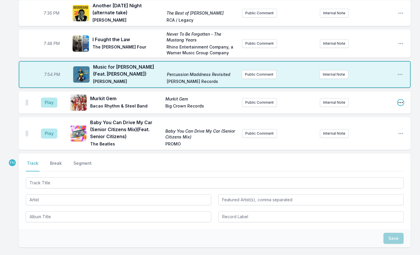
click at [399, 100] on icon "Open playlist item options" at bounding box center [400, 103] width 6 height 6
click at [380, 130] on button "Delete Entry" at bounding box center [371, 135] width 66 height 11
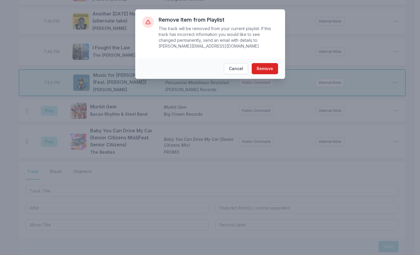
scroll to position [697, 0]
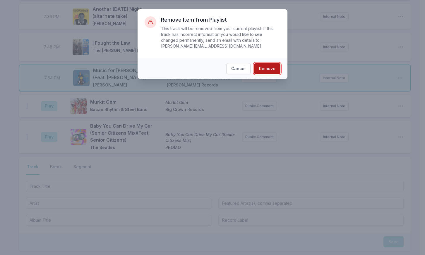
click at [266, 63] on button "Remove" at bounding box center [267, 68] width 26 height 11
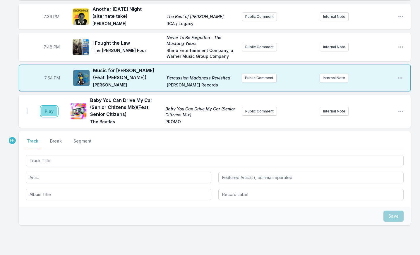
click at [54, 106] on button "Play" at bounding box center [49, 111] width 16 height 10
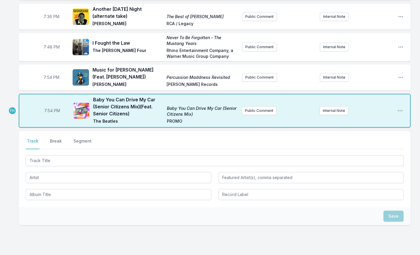
click at [51, 108] on span "7:54 PM" at bounding box center [52, 111] width 16 height 6
click at [51, 105] on input "19:54" at bounding box center [52, 110] width 33 height 11
click at [47, 105] on input "19:54" at bounding box center [52, 110] width 33 height 11
type input "19:51"
